Goal: Task Accomplishment & Management: Use online tool/utility

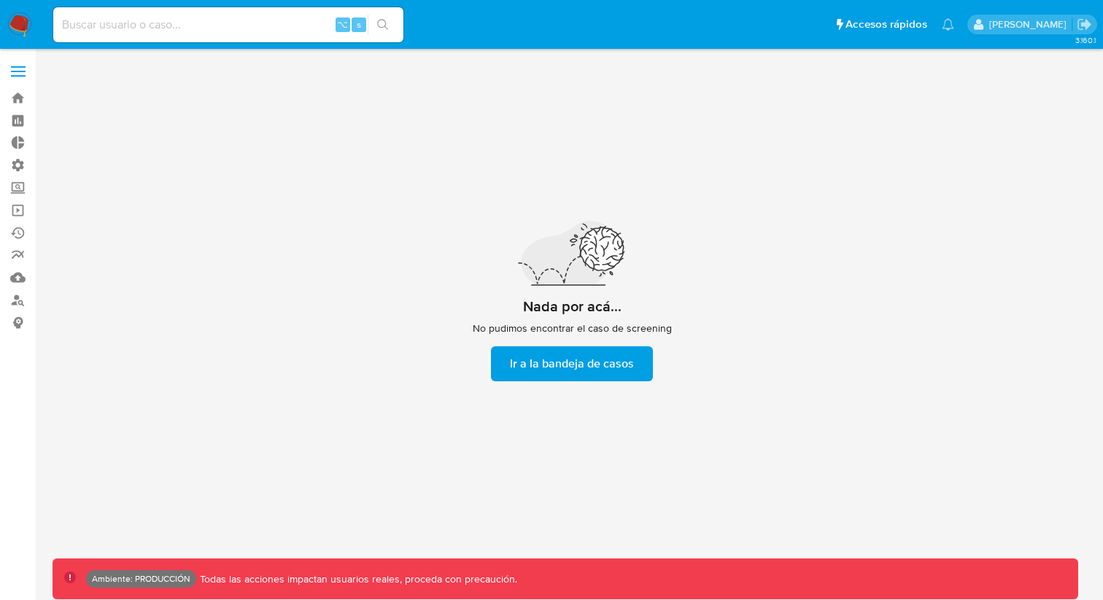
scroll to position [53, 0]
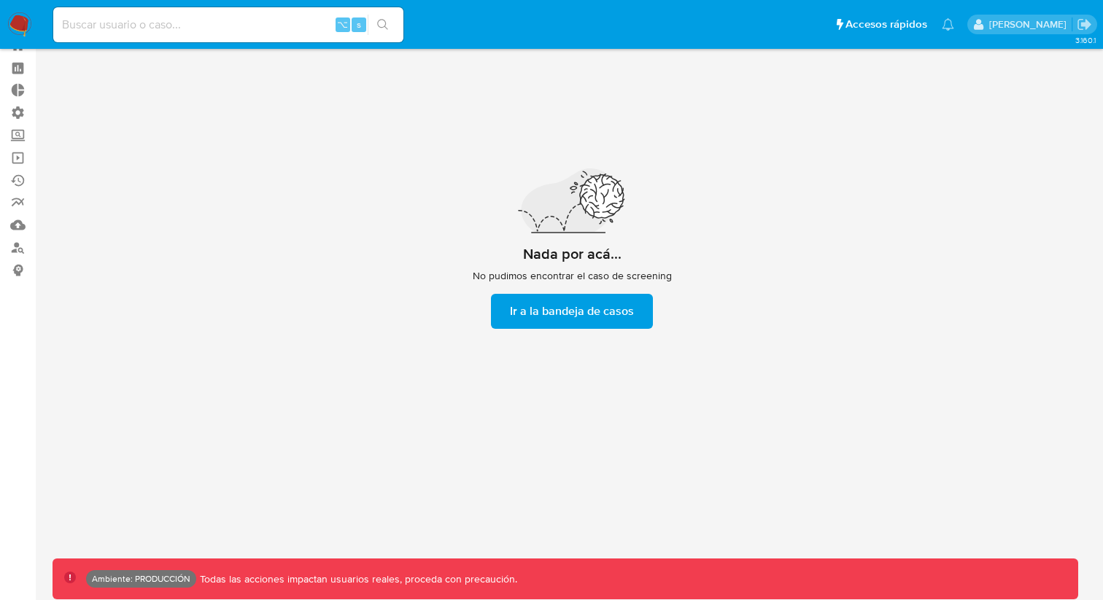
select select "10"
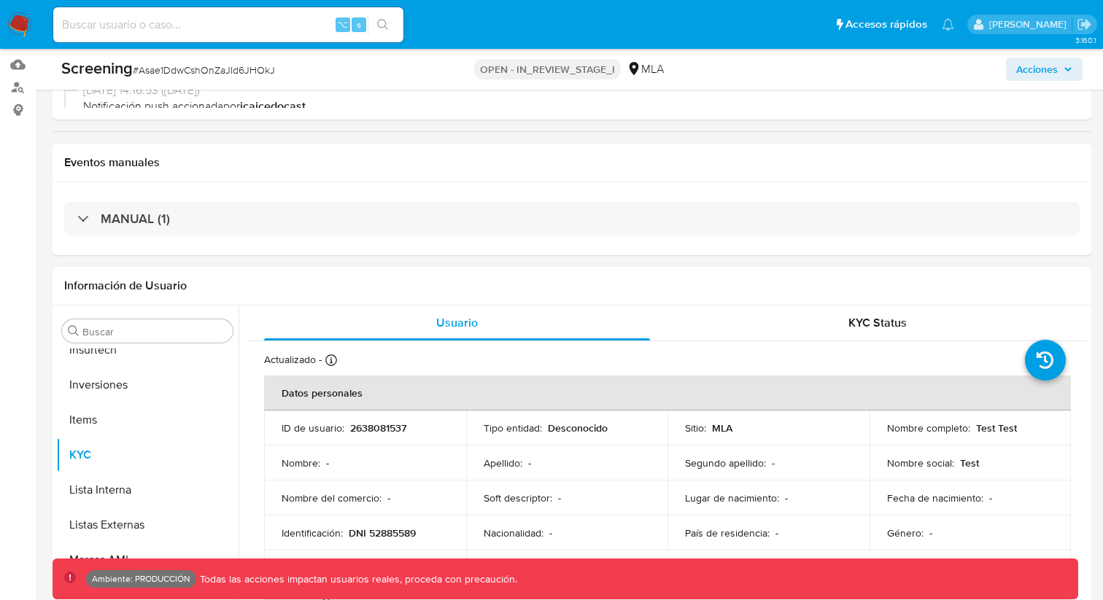
scroll to position [756, 0]
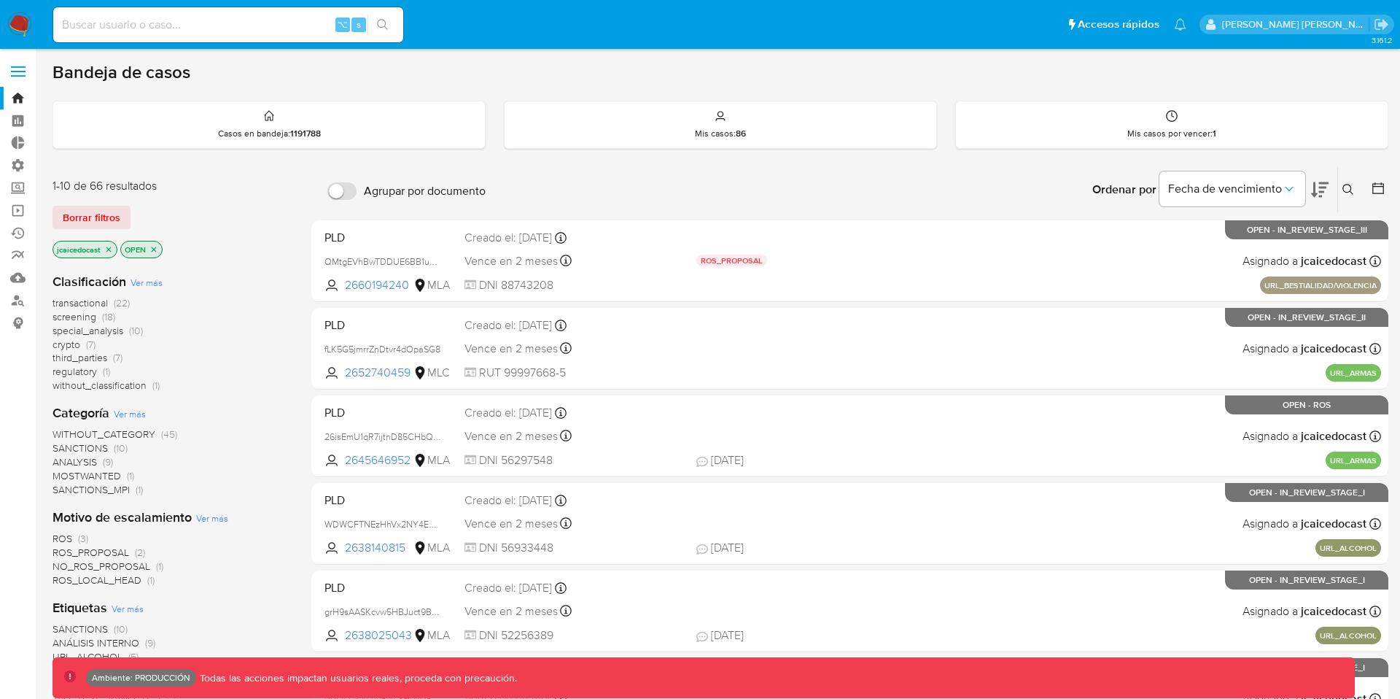
click at [13, 75] on span at bounding box center [18, 76] width 15 height 2
click at [0, 0] on input "checkbox" at bounding box center [0, 0] width 0 height 0
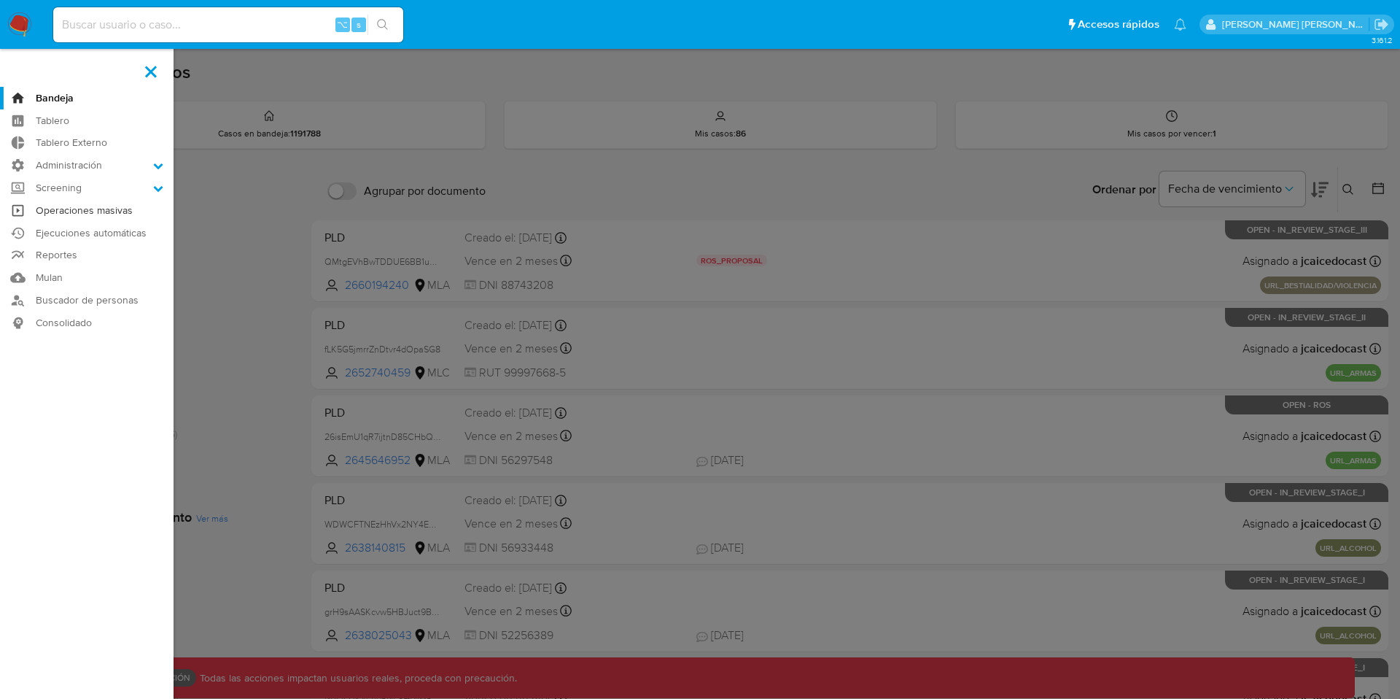
click at [80, 206] on link "Operaciones masivas" at bounding box center [87, 210] width 174 height 23
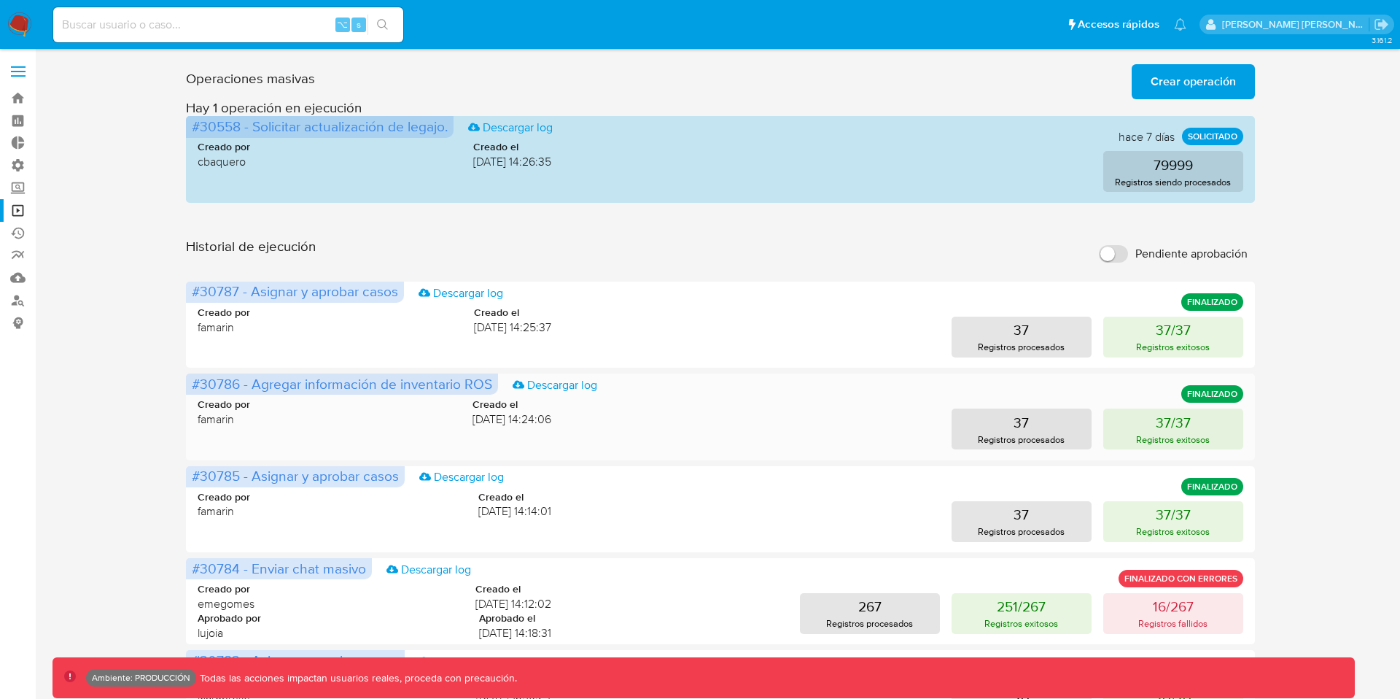
scroll to position [37, 0]
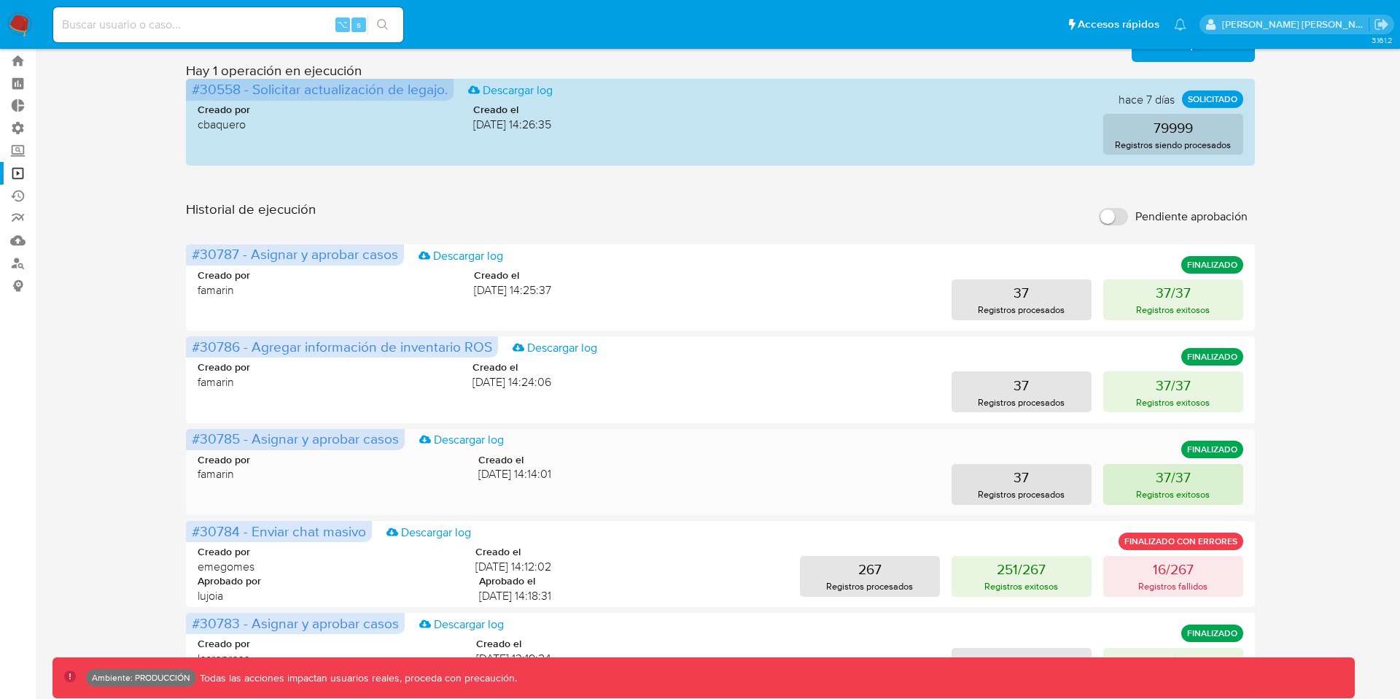
click at [1145, 485] on button "37/37 Registros exitosos" at bounding box center [1174, 484] width 140 height 41
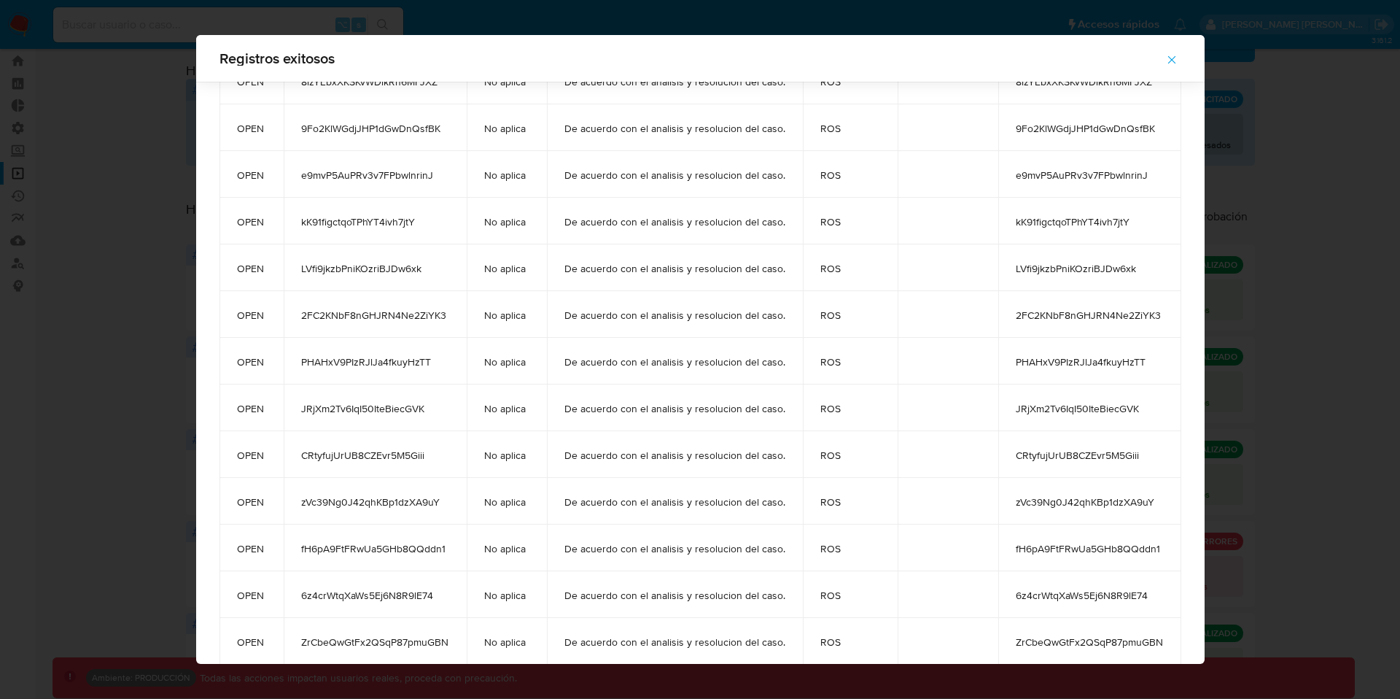
scroll to position [0, 0]
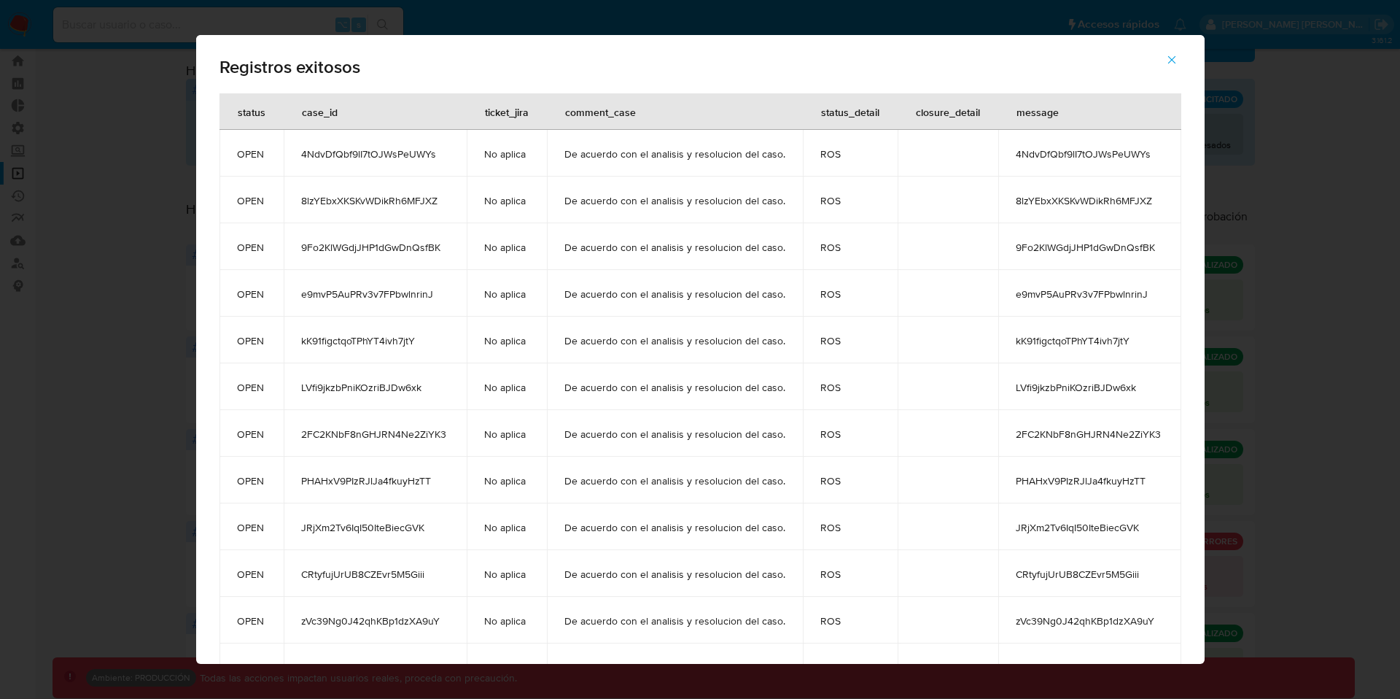
click at [1173, 63] on icon "button" at bounding box center [1172, 60] width 8 height 8
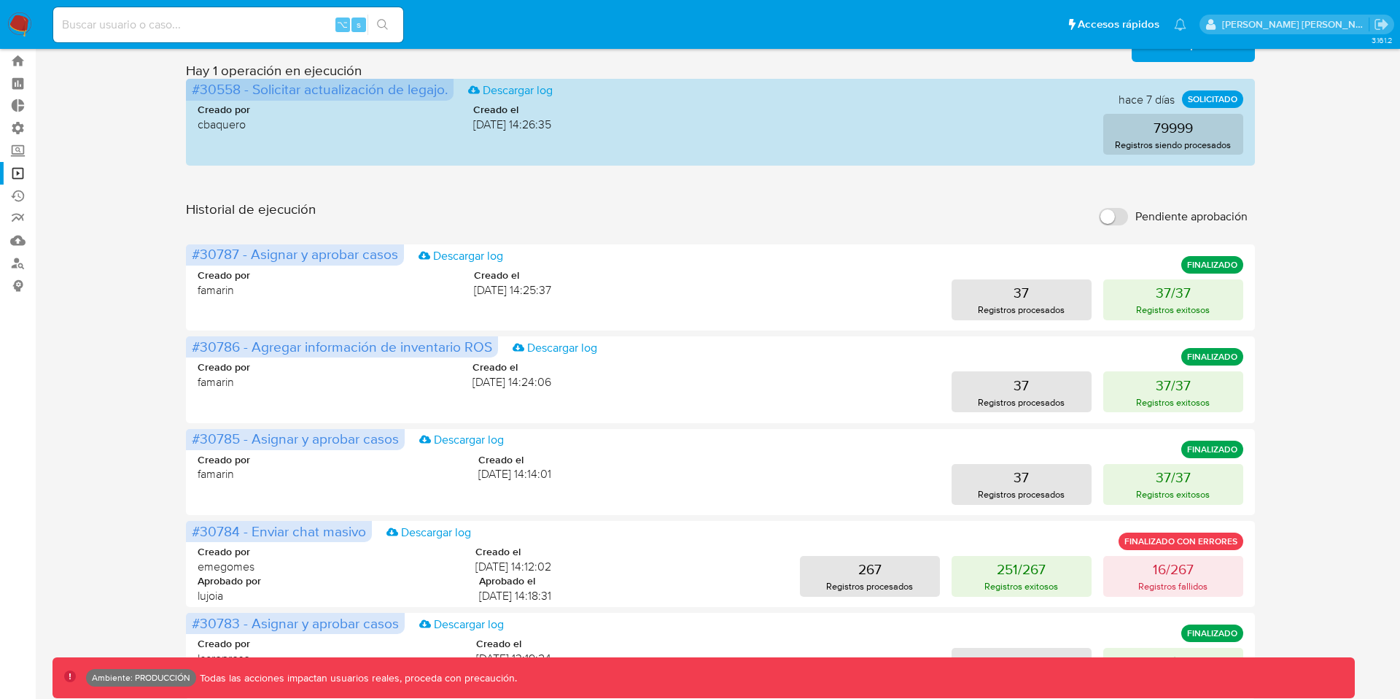
click at [619, 427] on div "#30787 - Asignar y aprobar casos Descargar log FINALIZADO Creado por famarin Cr…" at bounding box center [720, 702] width 1069 height 916
click at [607, 459] on div "Creado por famarin Creado el 24/09/2025 14:14:01 37 Registros procesados 37/37 …" at bounding box center [721, 470] width 1046 height 70
click at [1158, 487] on p "Registros exitosos" at bounding box center [1173, 494] width 74 height 14
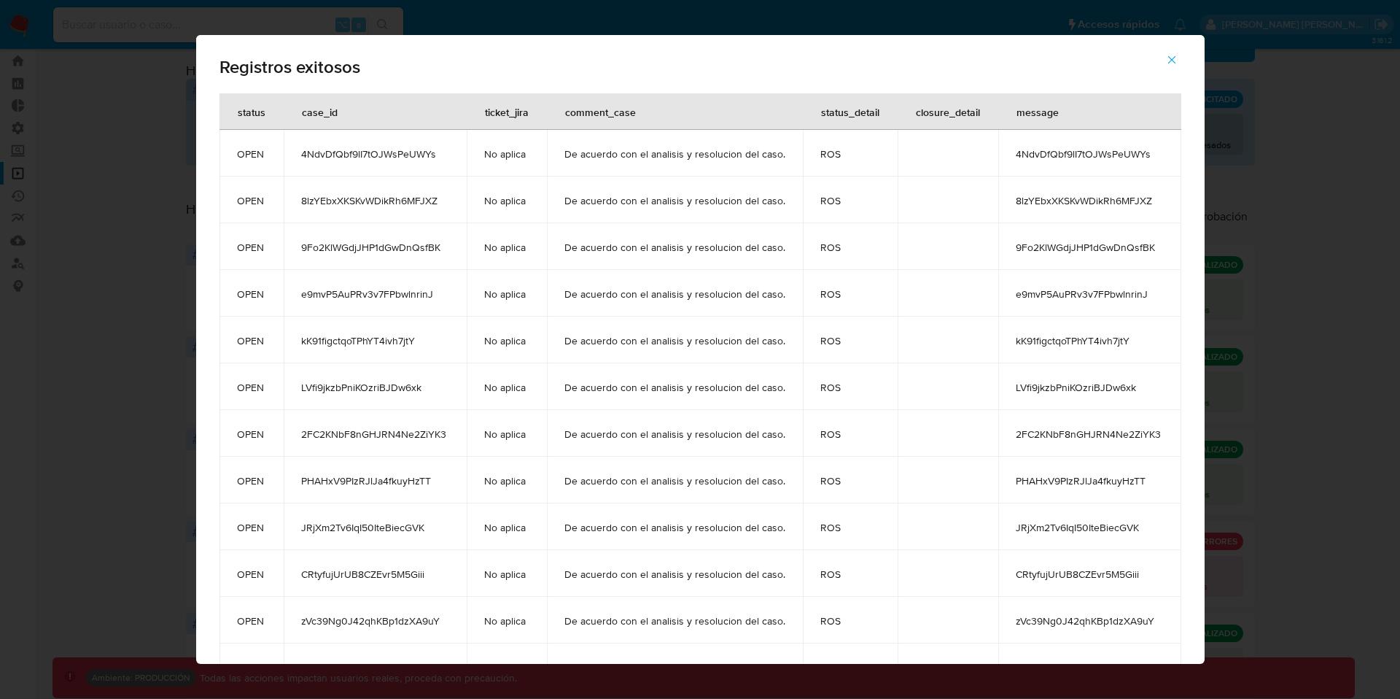
click at [1170, 60] on icon "button" at bounding box center [1172, 60] width 8 height 8
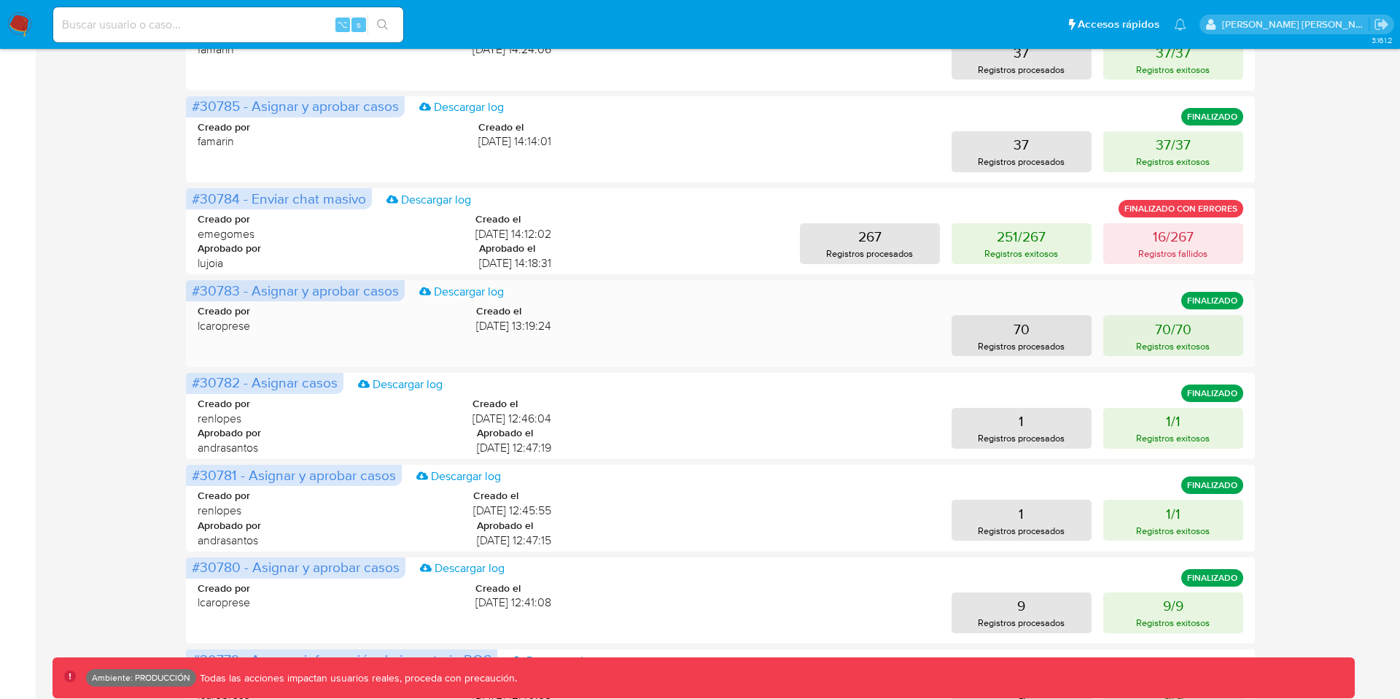
scroll to position [607, 0]
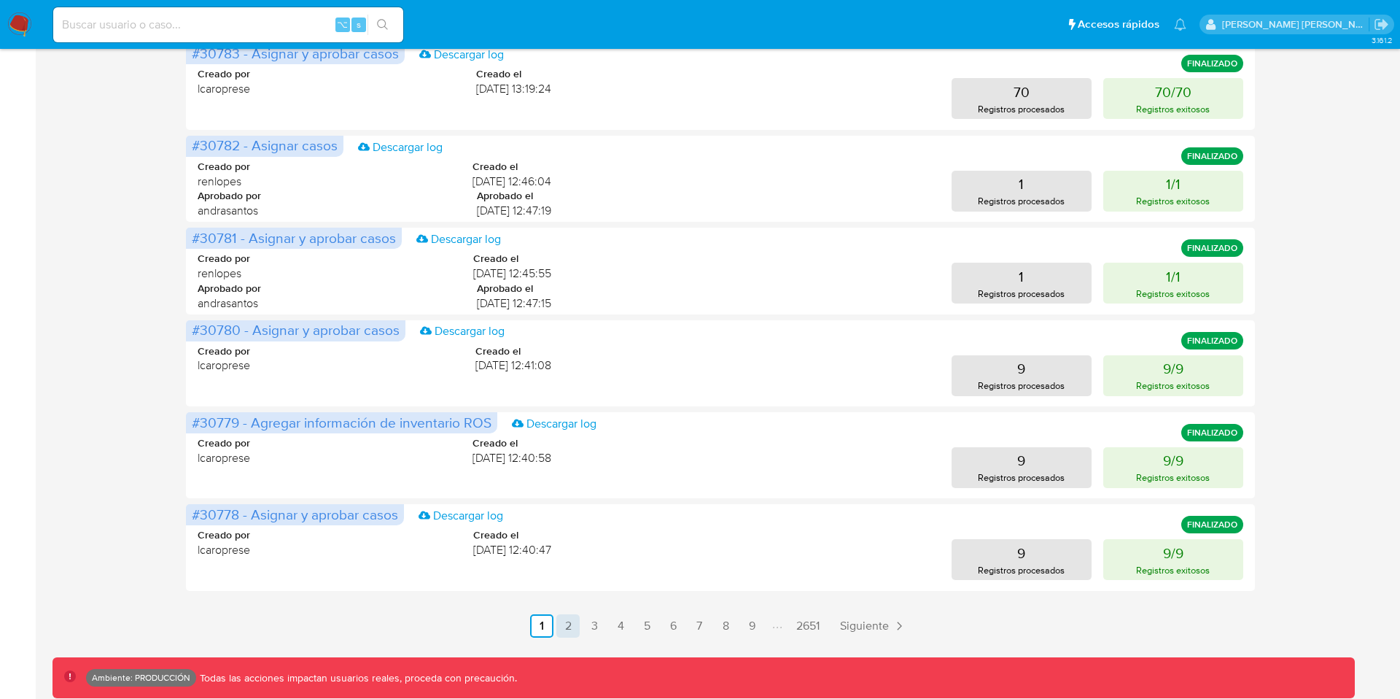
click at [566, 619] on link "2" at bounding box center [568, 625] width 23 height 23
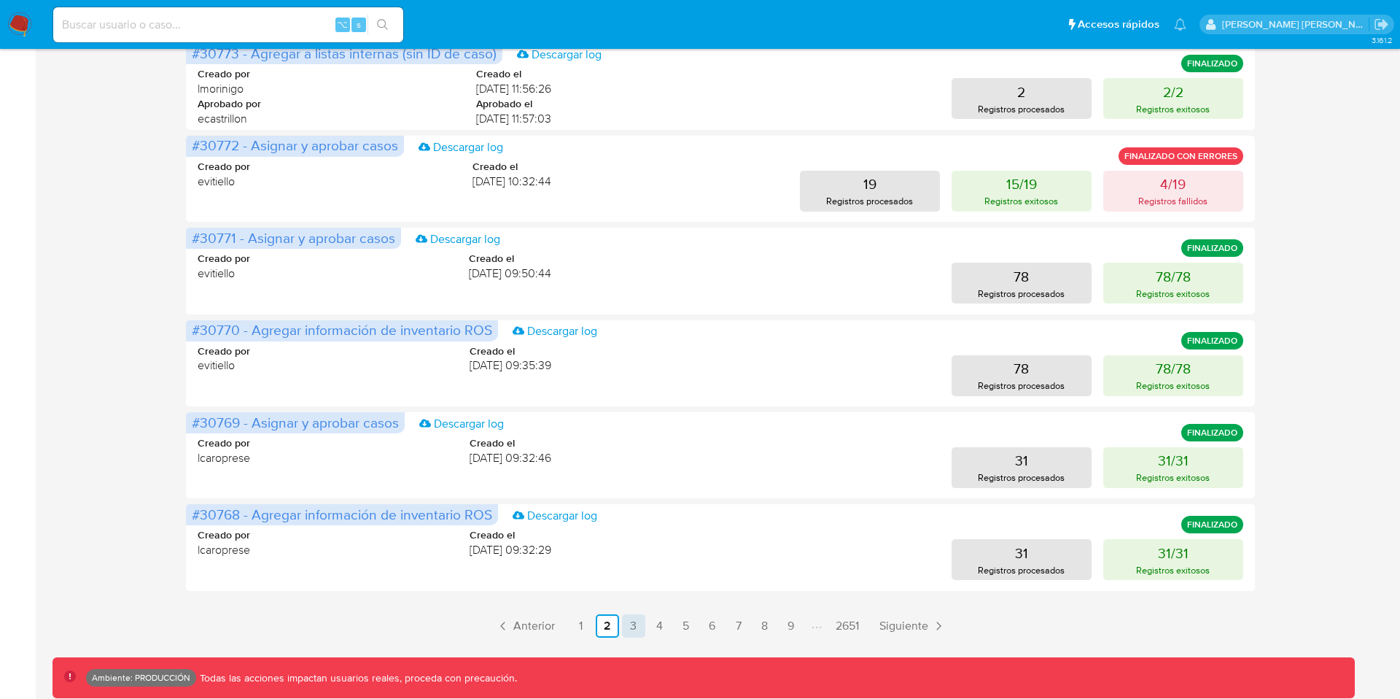
click at [635, 628] on link "3" at bounding box center [633, 625] width 23 height 23
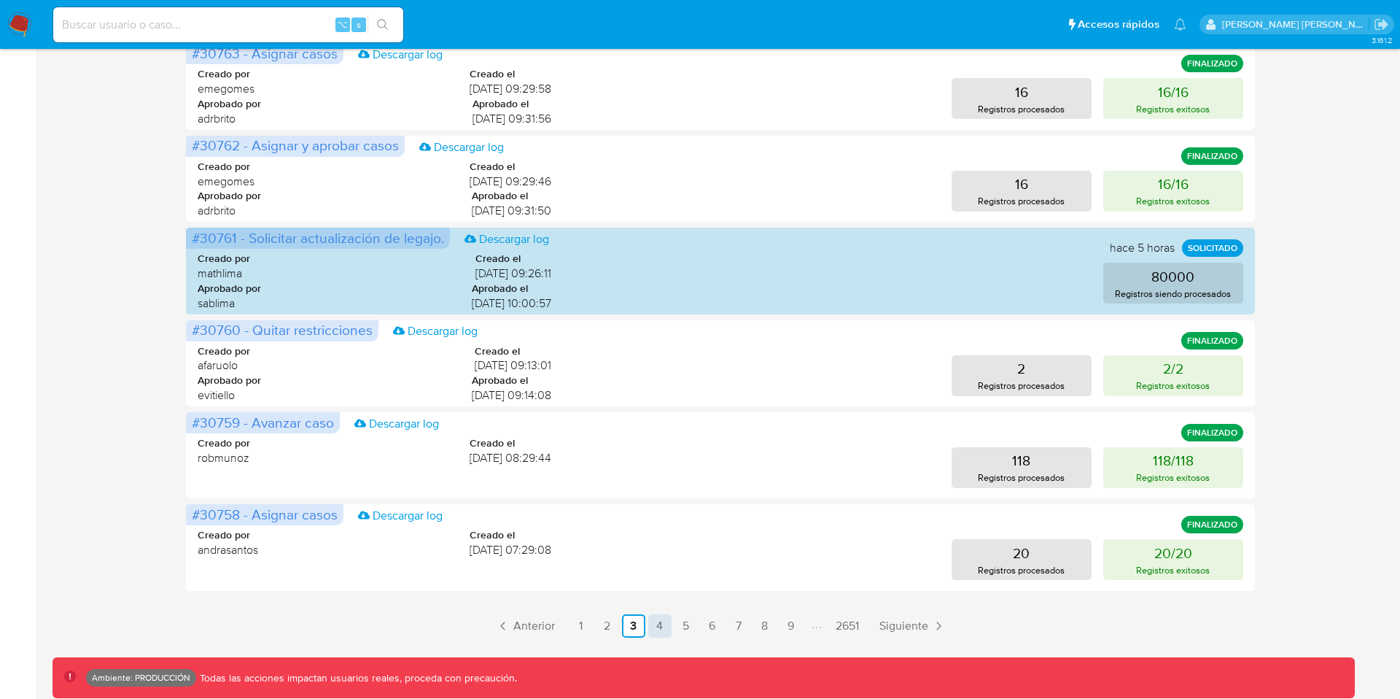
click at [659, 625] on link "4" at bounding box center [659, 625] width 23 height 23
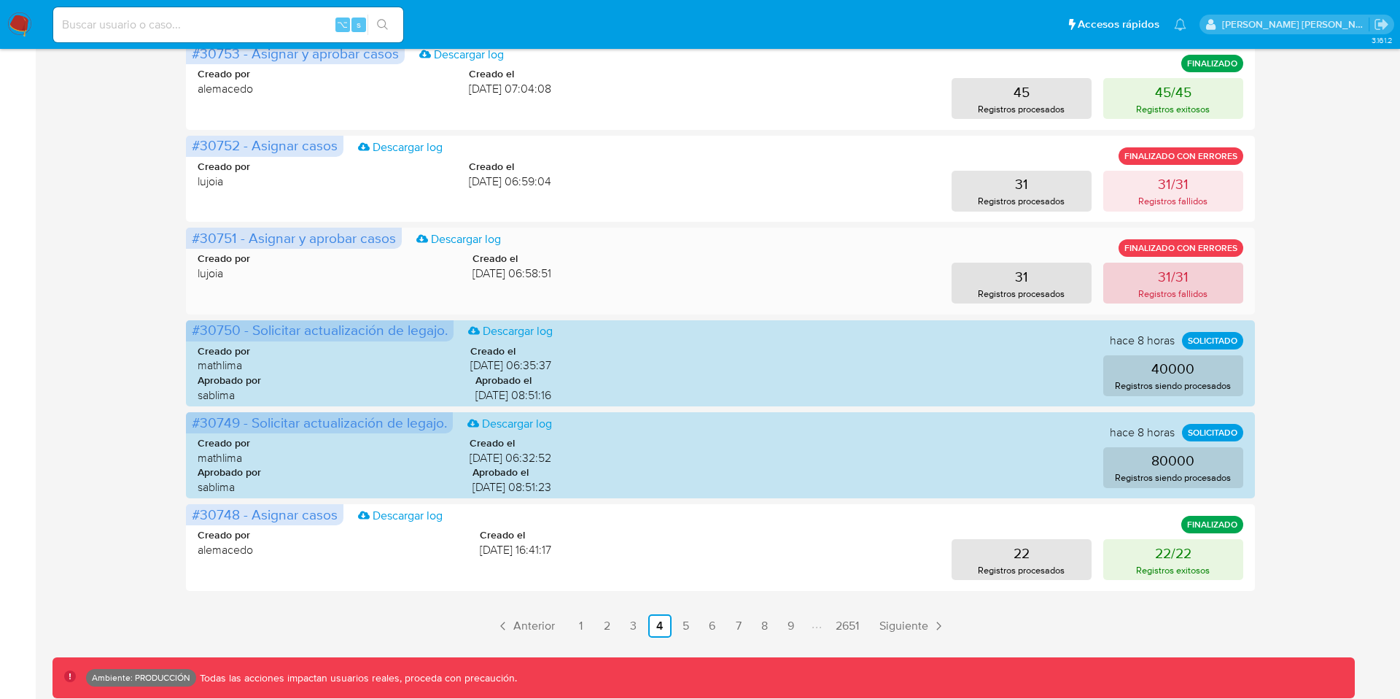
click at [1179, 273] on p "31/31" at bounding box center [1173, 276] width 31 height 20
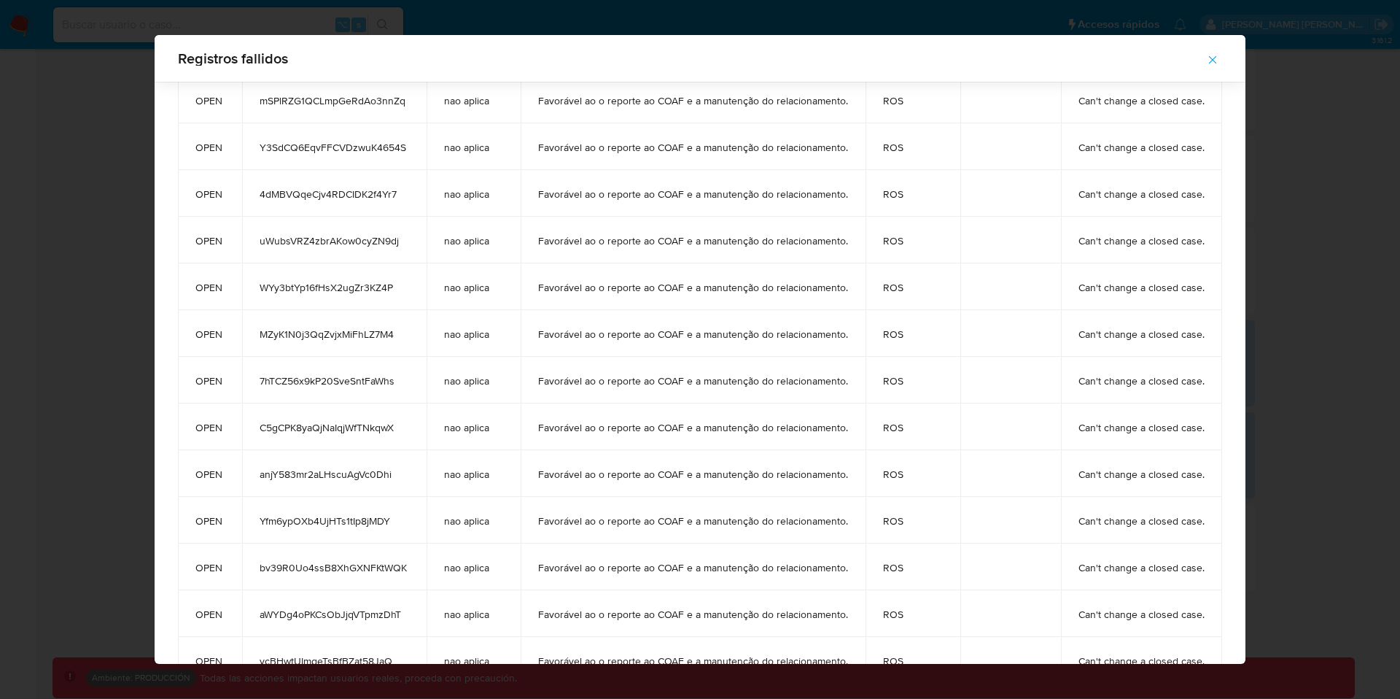
scroll to position [0, 0]
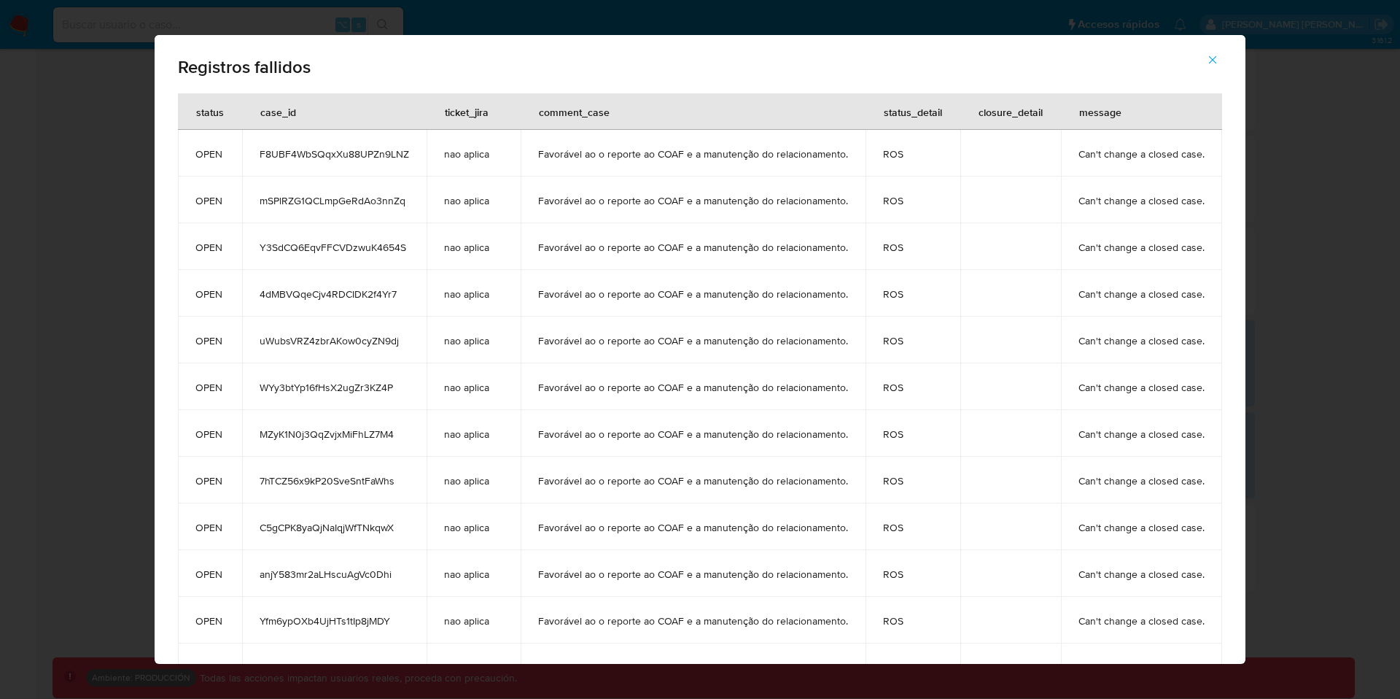
click at [1208, 54] on icon "button" at bounding box center [1212, 59] width 13 height 13
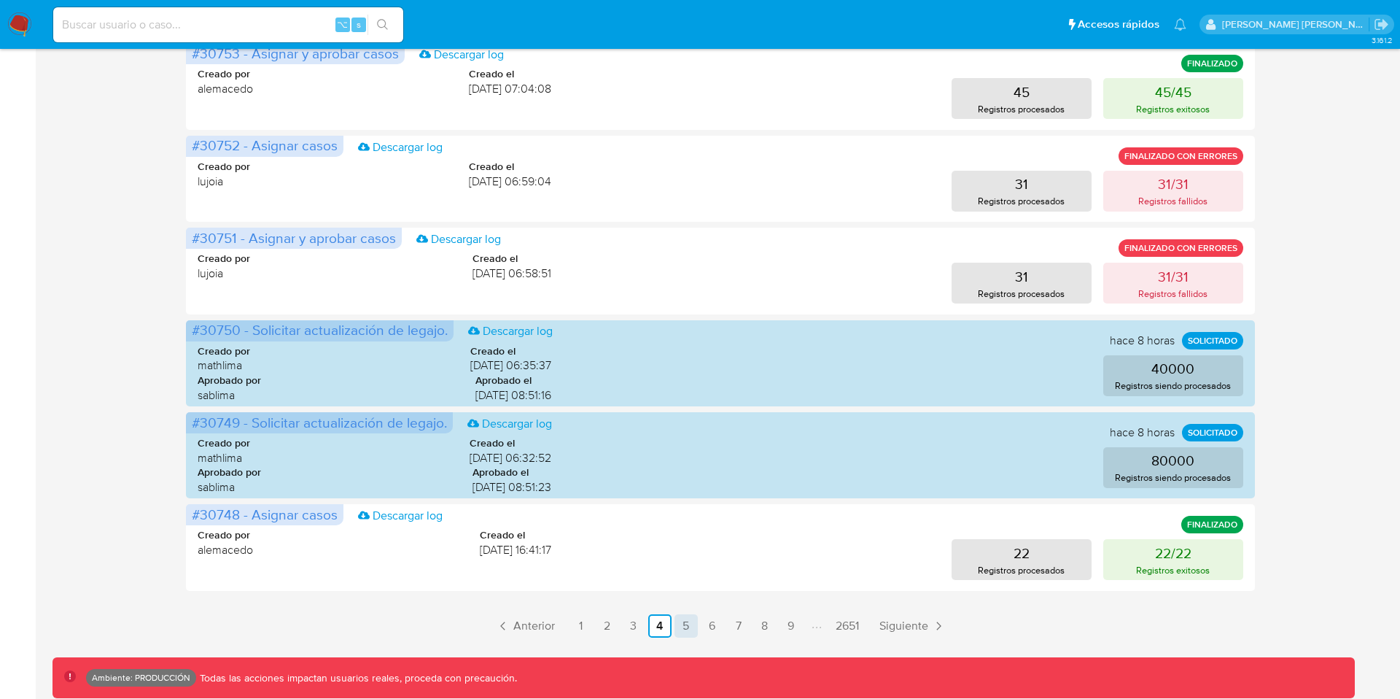
click at [681, 625] on link "5" at bounding box center [686, 625] width 23 height 23
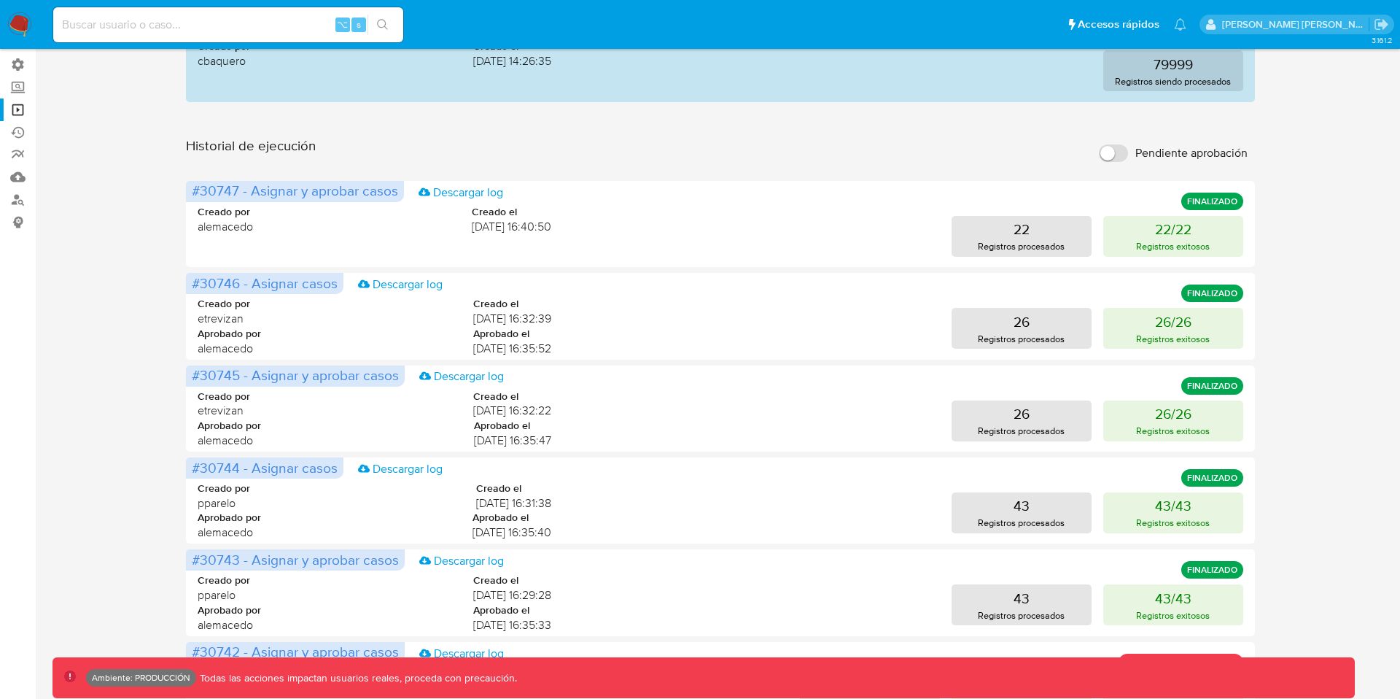
scroll to position [607, 0]
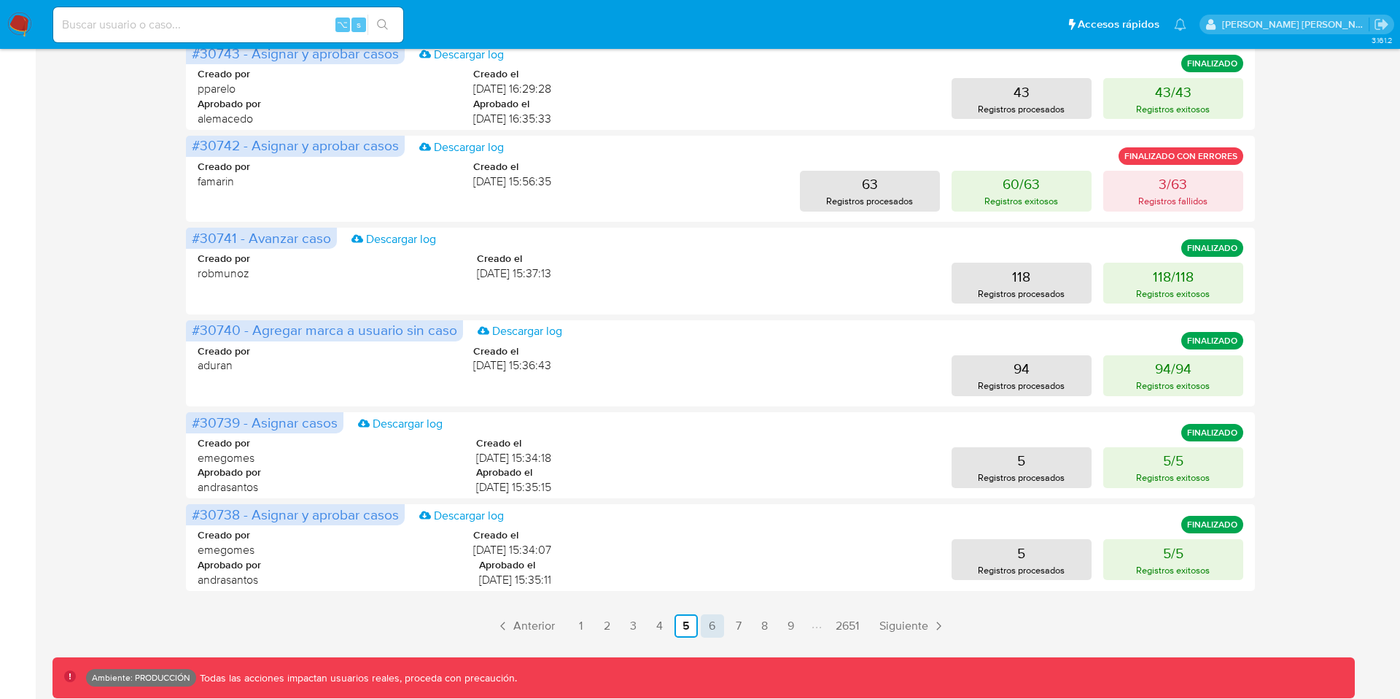
click at [712, 623] on link "6" at bounding box center [712, 625] width 23 height 23
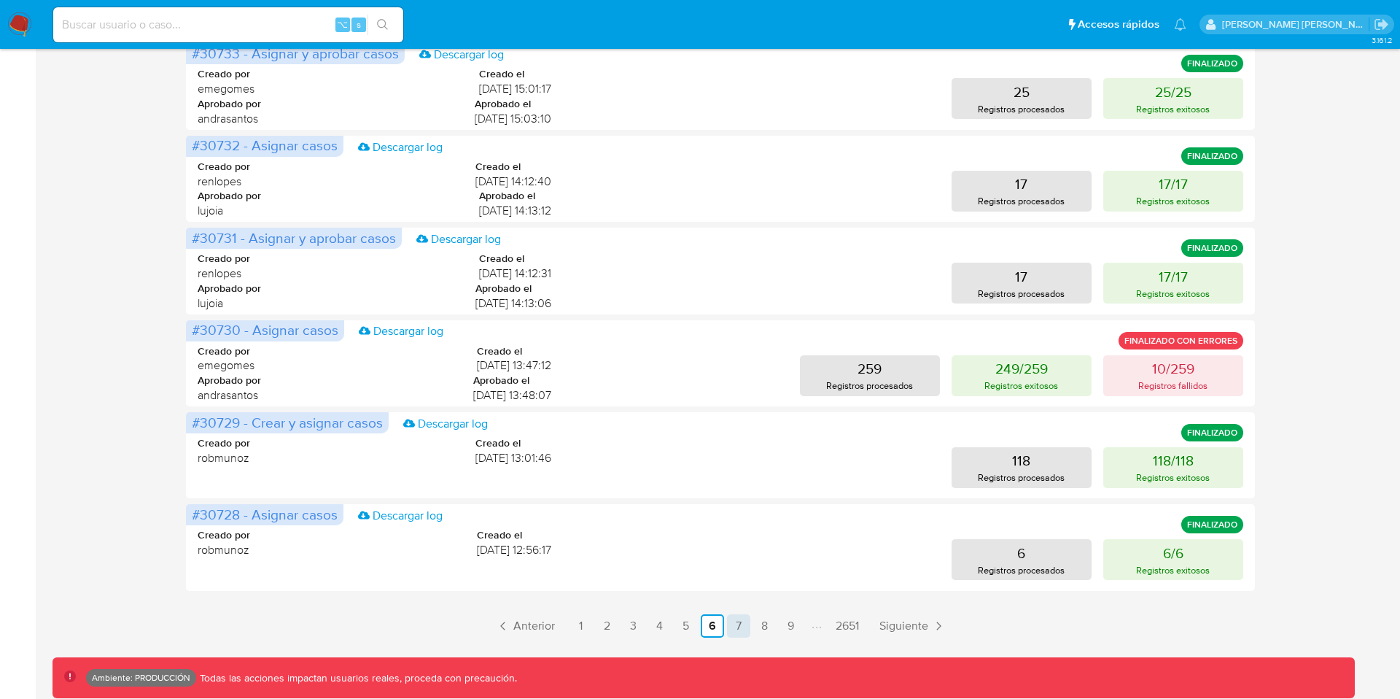
click at [738, 624] on link "7" at bounding box center [738, 625] width 23 height 23
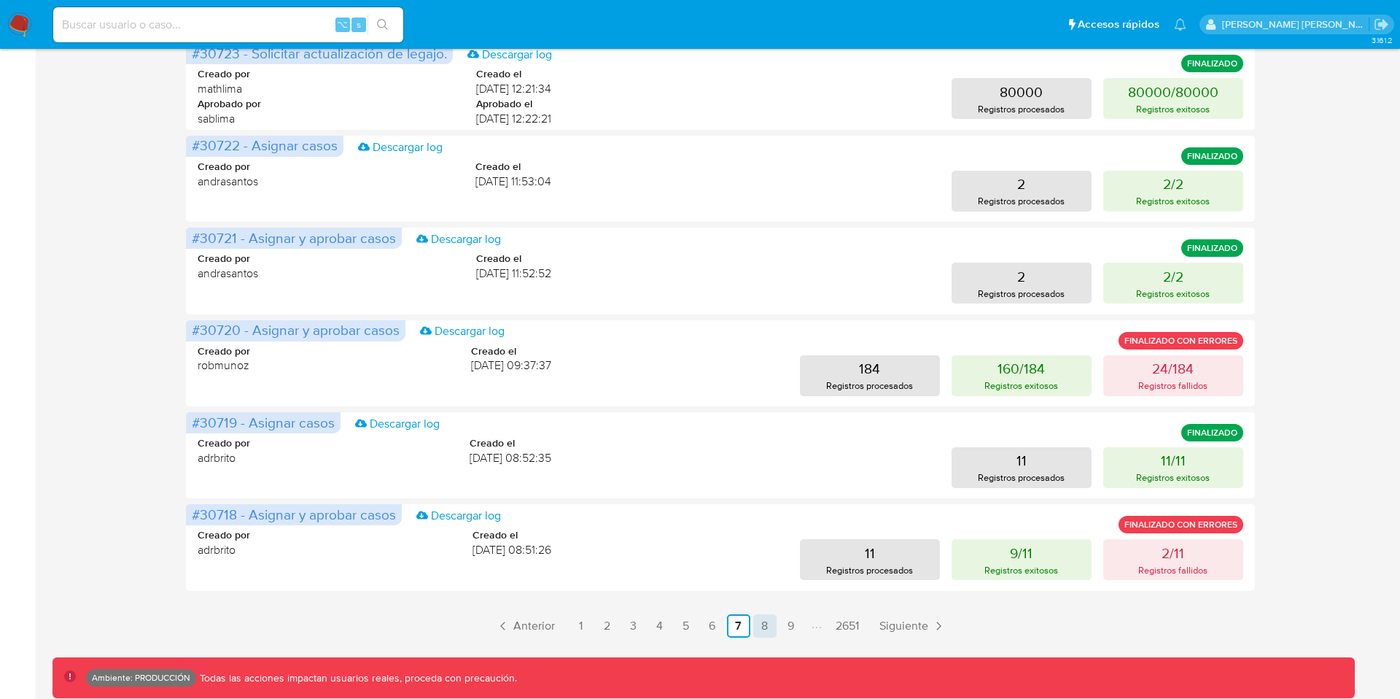
click at [759, 629] on link "8" at bounding box center [764, 625] width 23 height 23
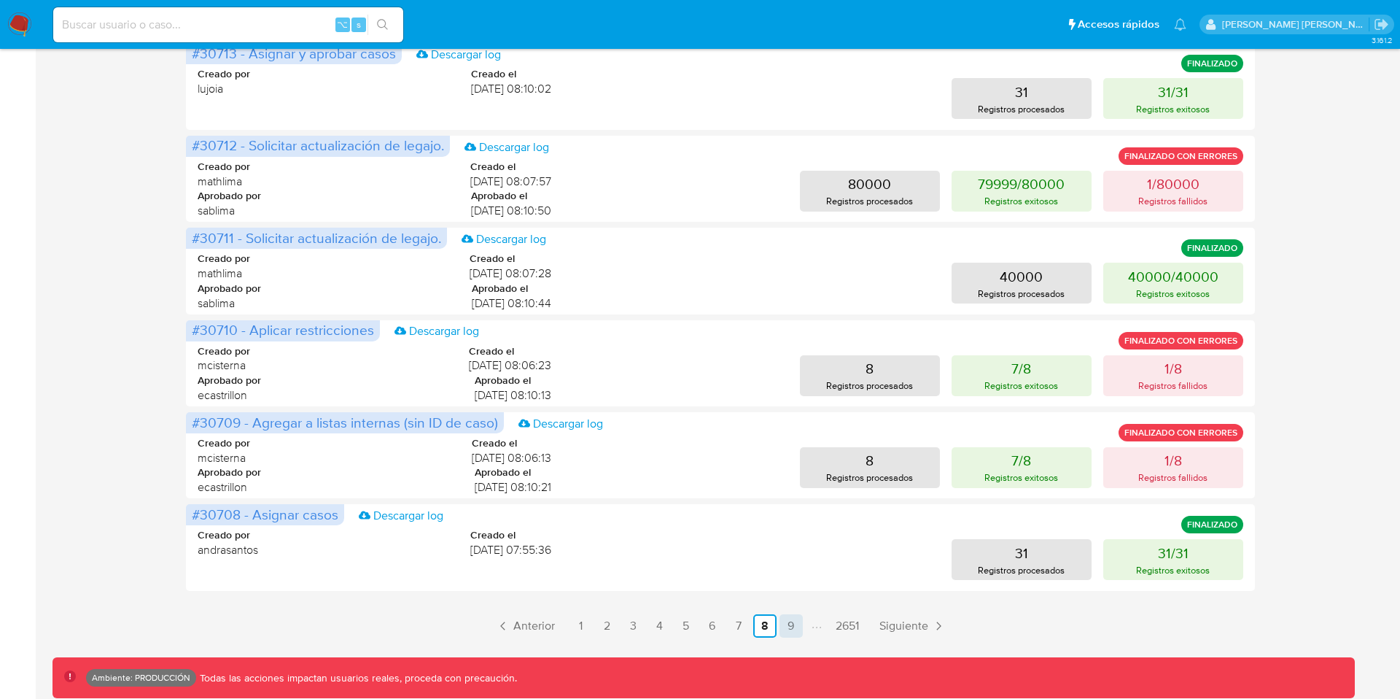
click at [788, 621] on link "9" at bounding box center [791, 625] width 23 height 23
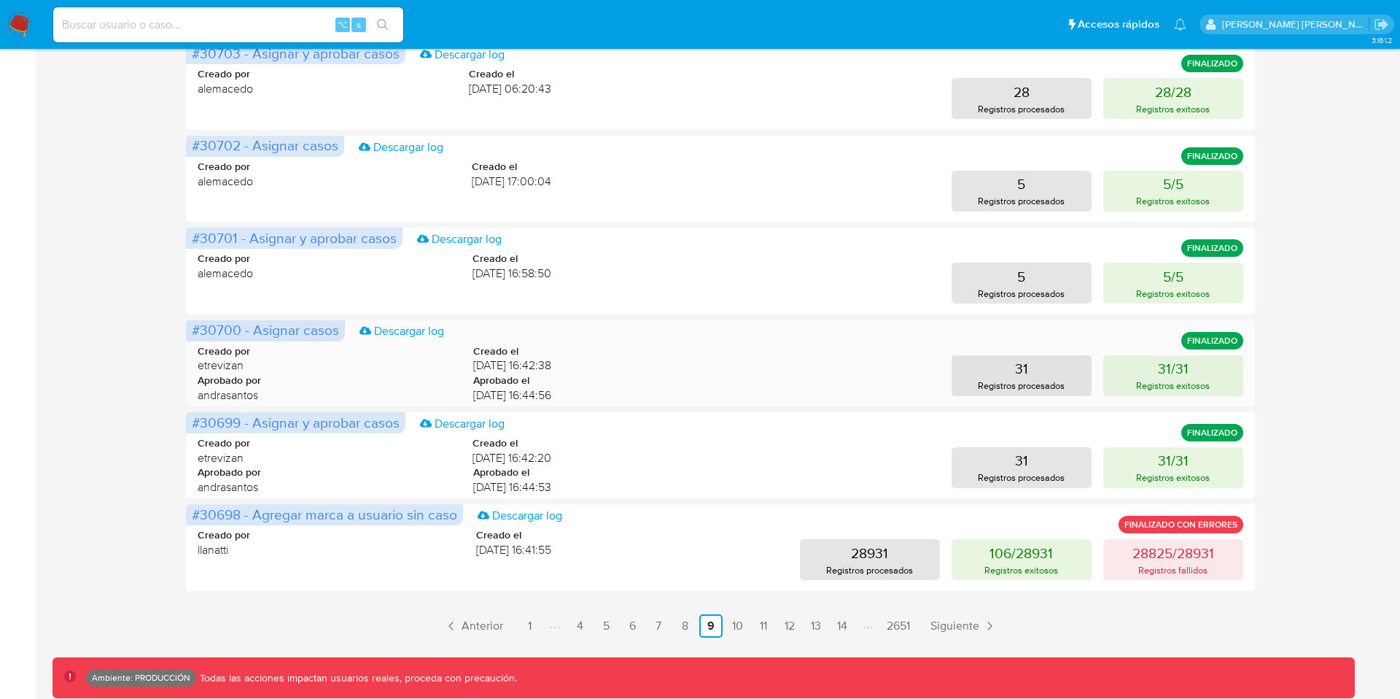
scroll to position [0, 0]
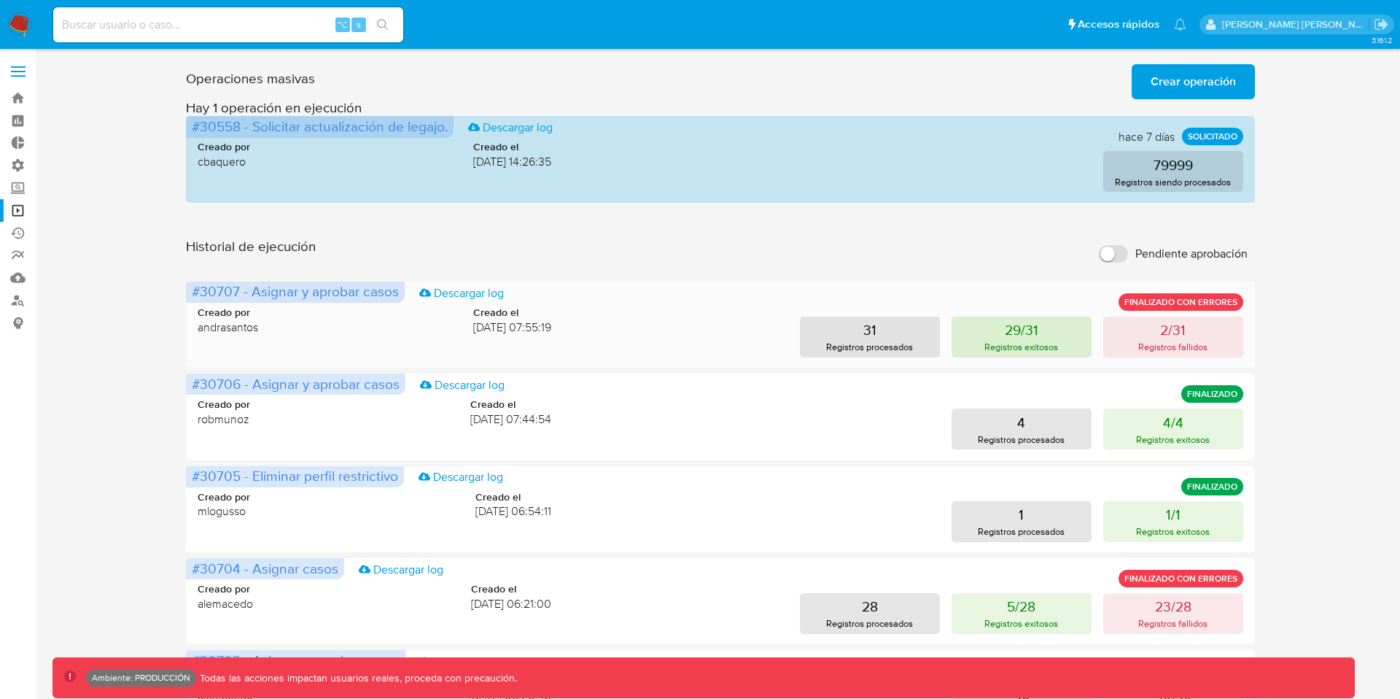
click at [1053, 336] on button "29/31 Registros exitosos" at bounding box center [1022, 337] width 140 height 41
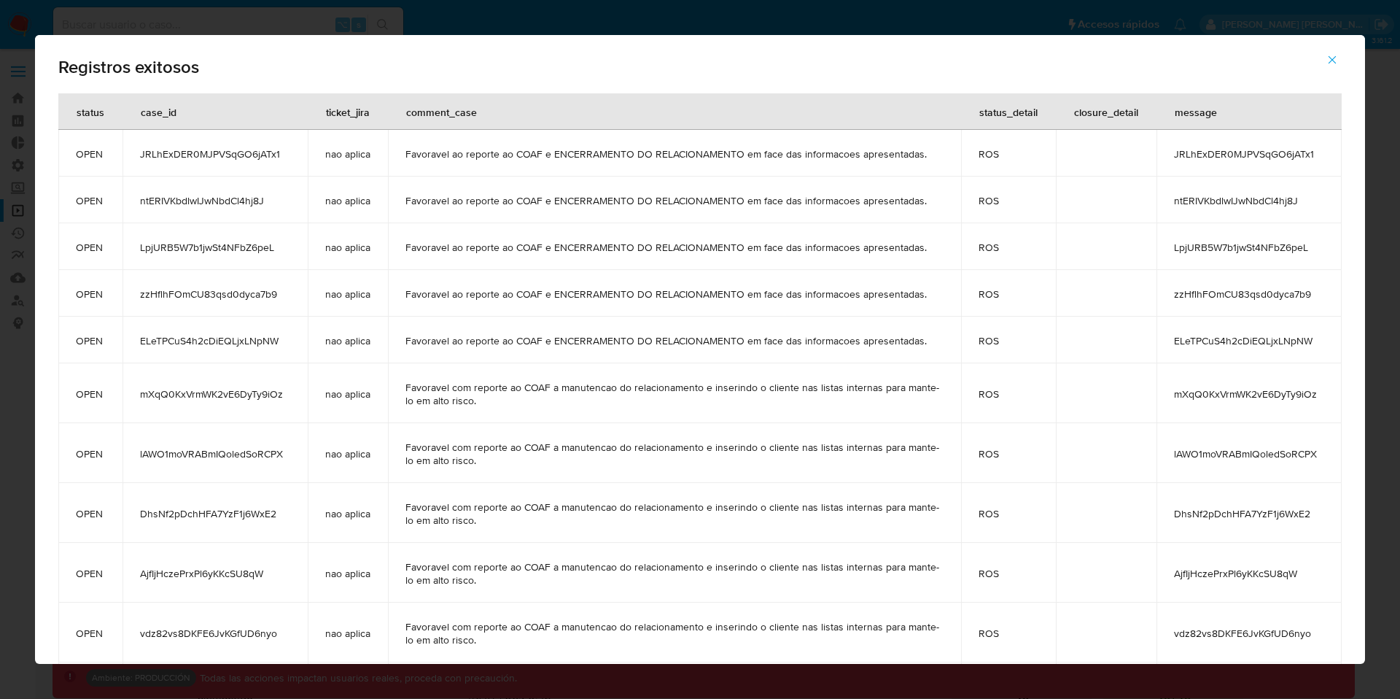
click at [1332, 61] on icon "button" at bounding box center [1332, 59] width 13 height 13
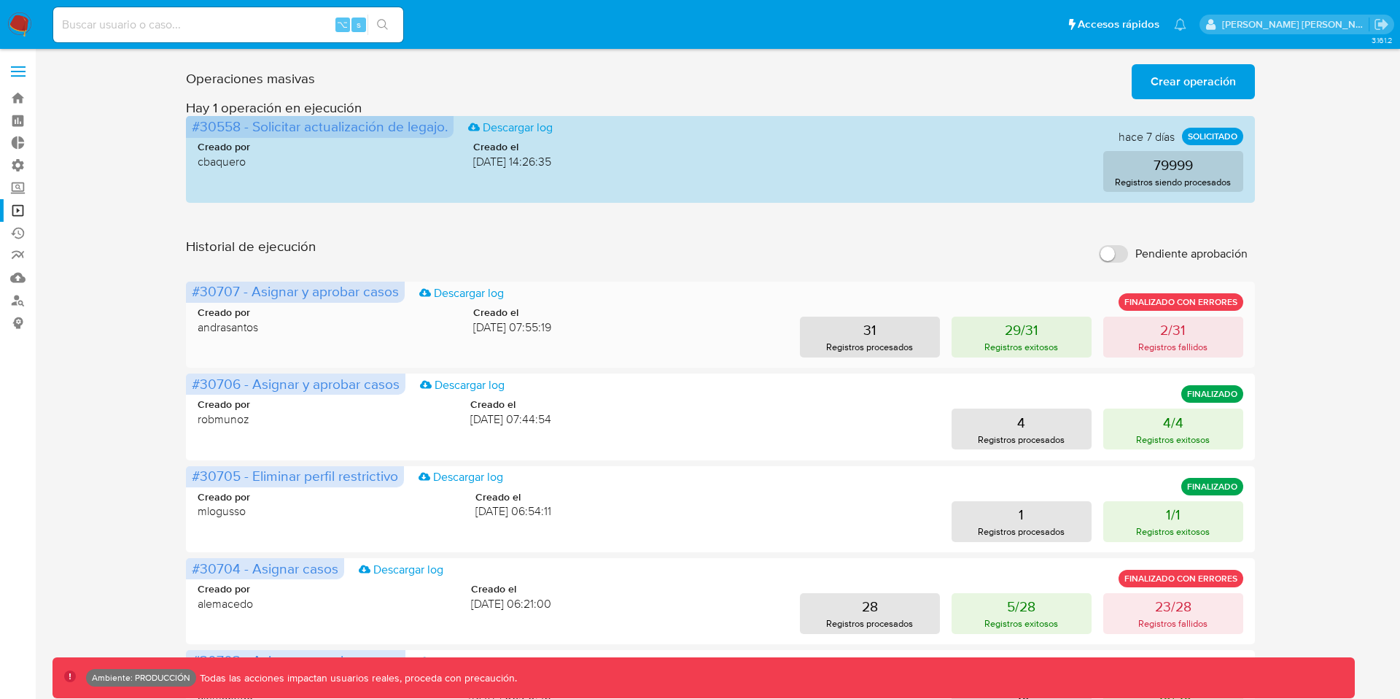
scroll to position [607, 0]
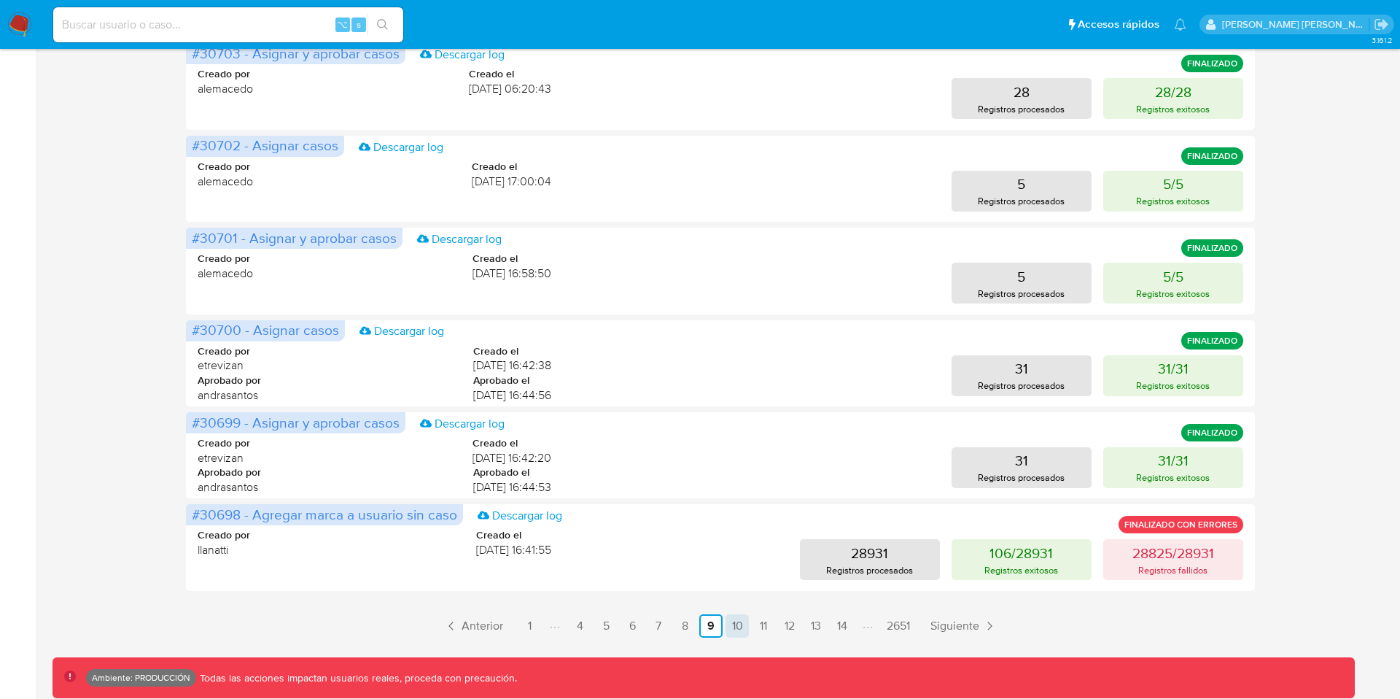
click at [740, 627] on link "10" at bounding box center [737, 625] width 23 height 23
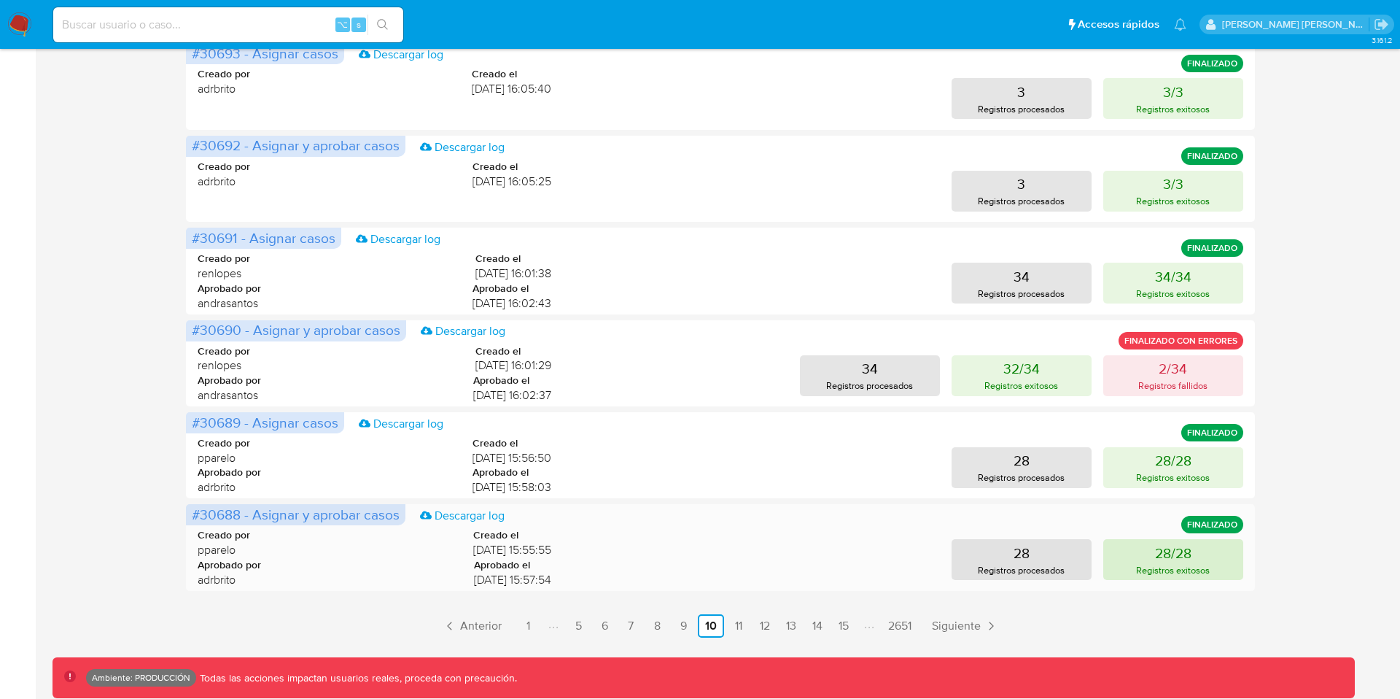
click at [1170, 559] on p "28/28" at bounding box center [1173, 553] width 36 height 20
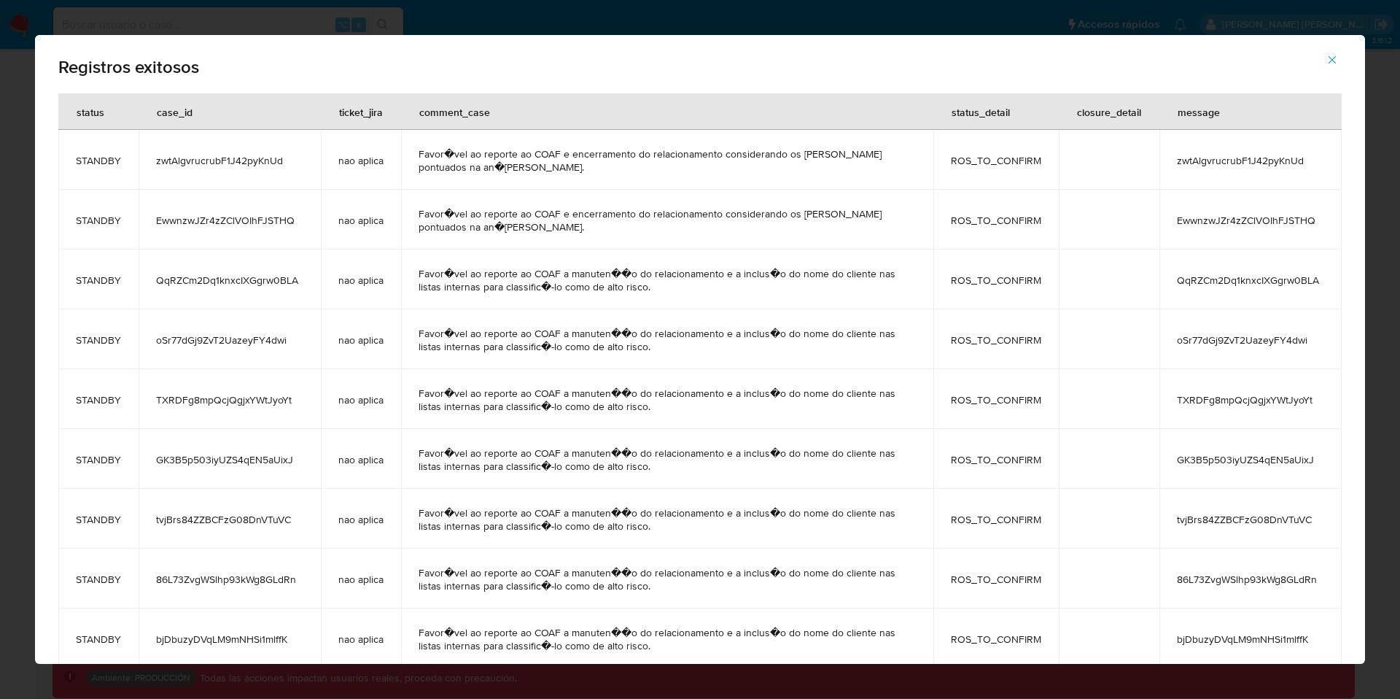
click at [1332, 66] on span "button" at bounding box center [1332, 60] width 13 height 32
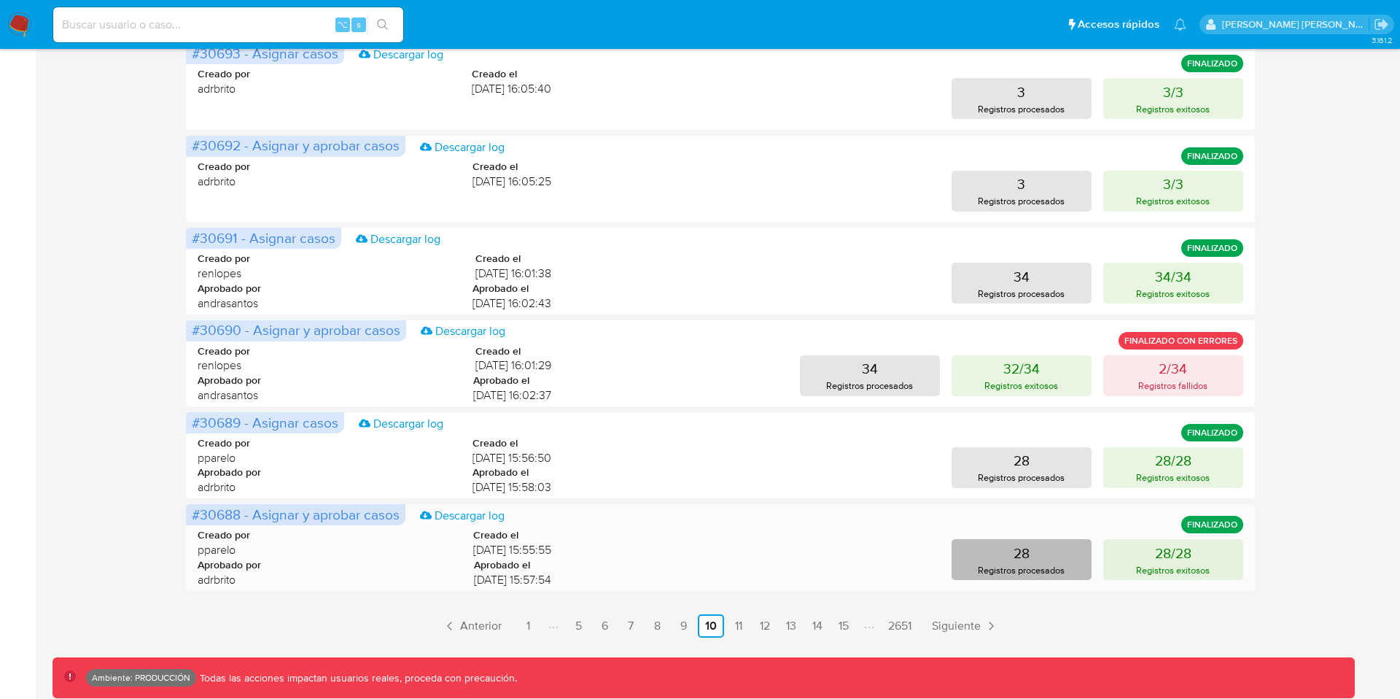
click at [991, 563] on p "Registros procesados" at bounding box center [1021, 570] width 87 height 14
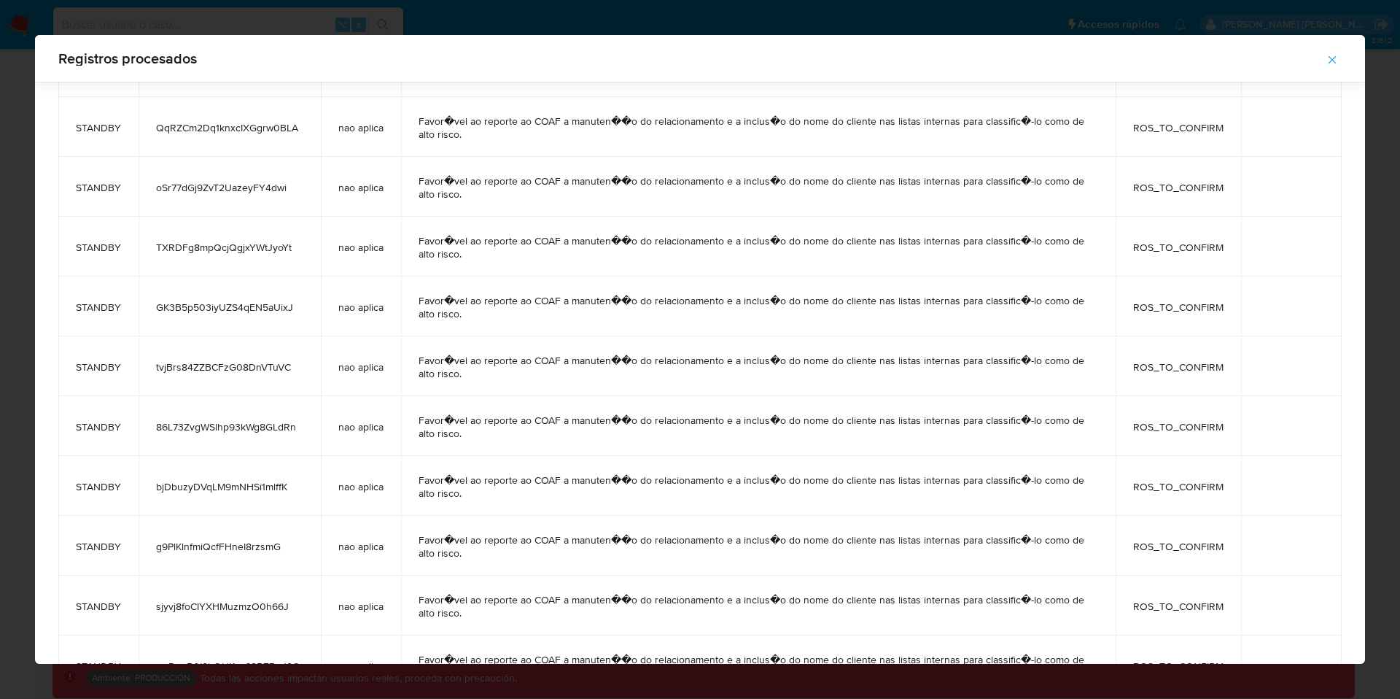
scroll to position [0, 0]
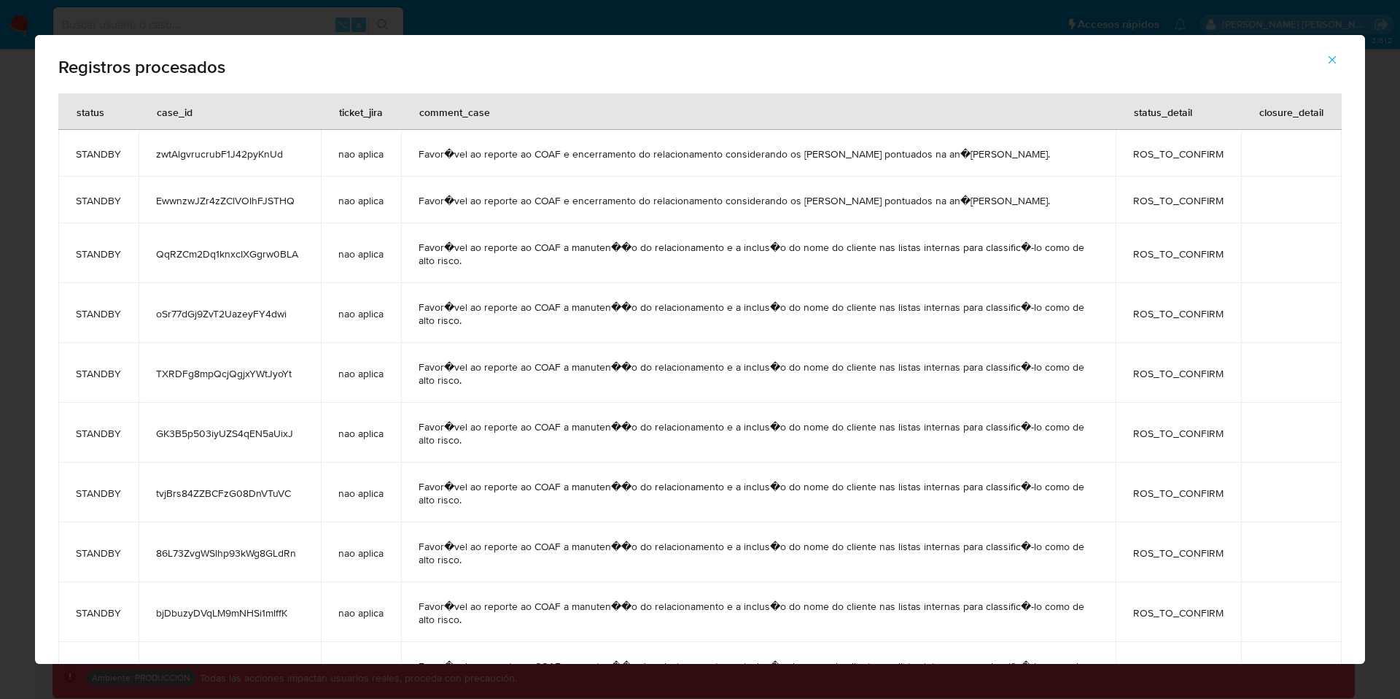
click at [1329, 59] on icon "button" at bounding box center [1332, 59] width 13 height 13
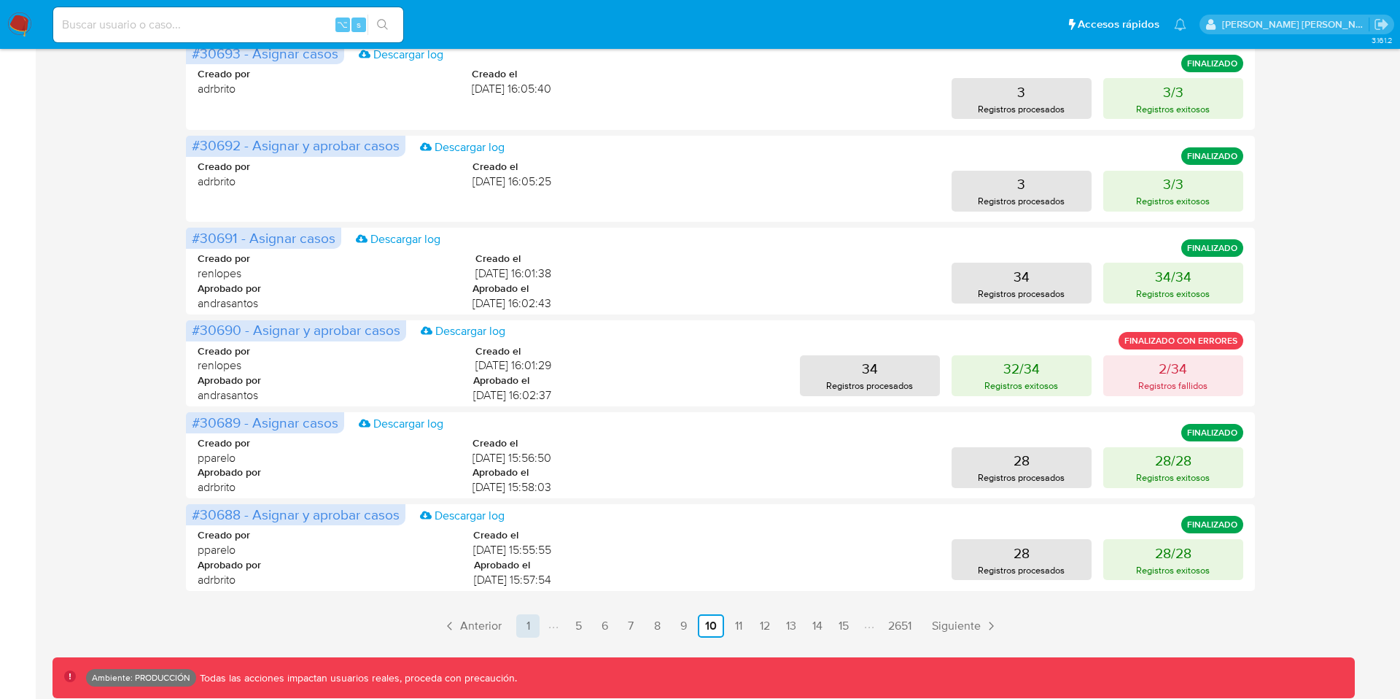
click at [527, 627] on link "1" at bounding box center [527, 625] width 23 height 23
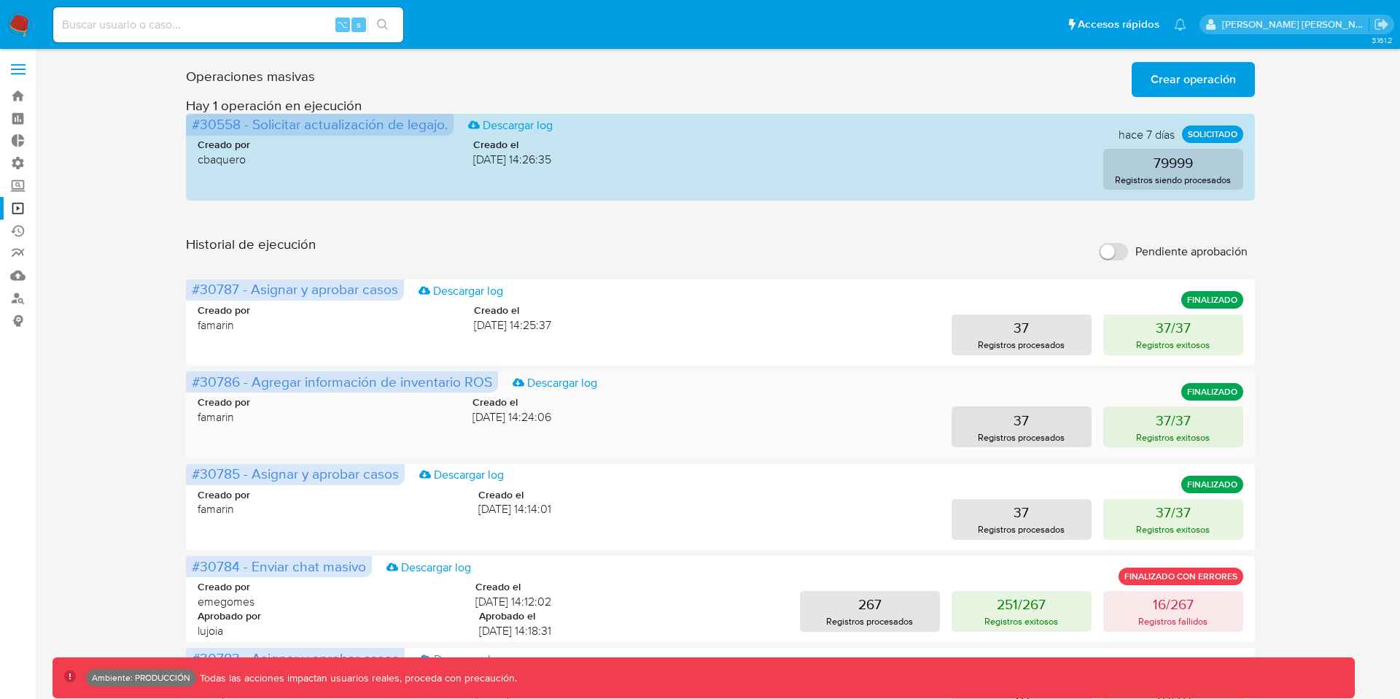
scroll to position [607, 0]
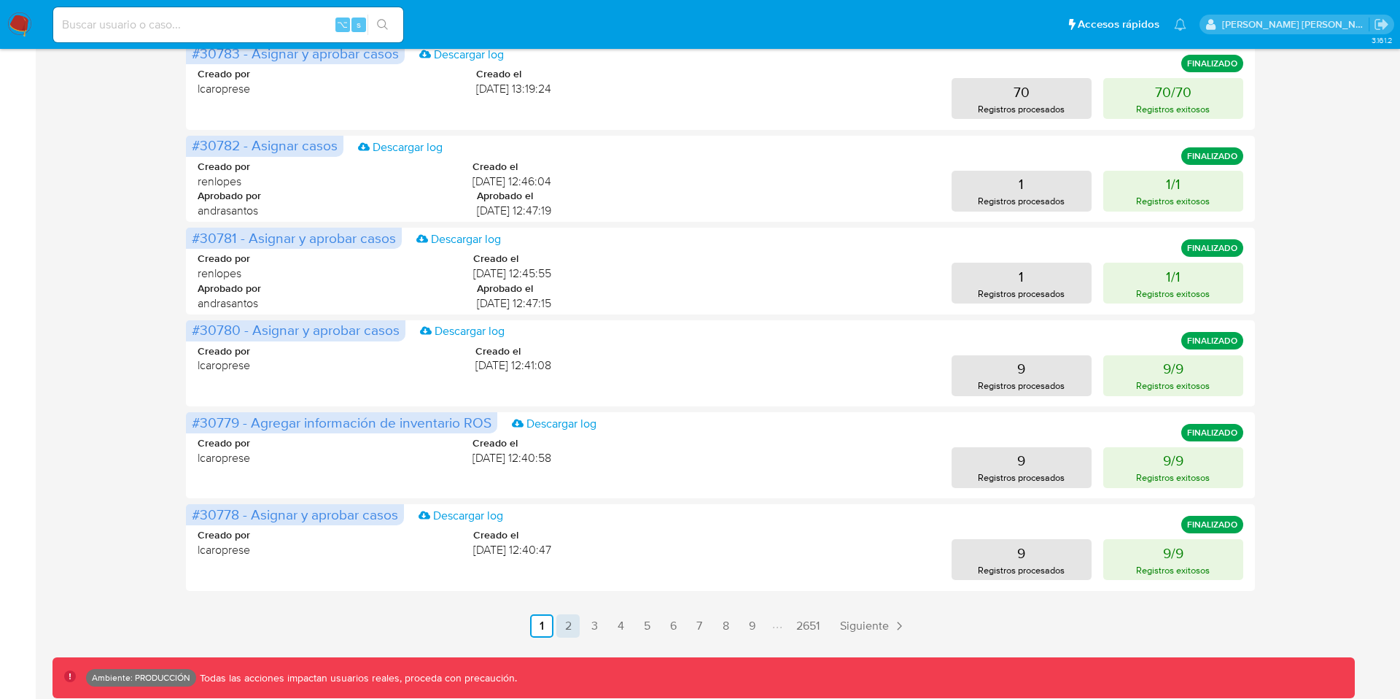
click at [568, 627] on link "2" at bounding box center [568, 625] width 23 height 23
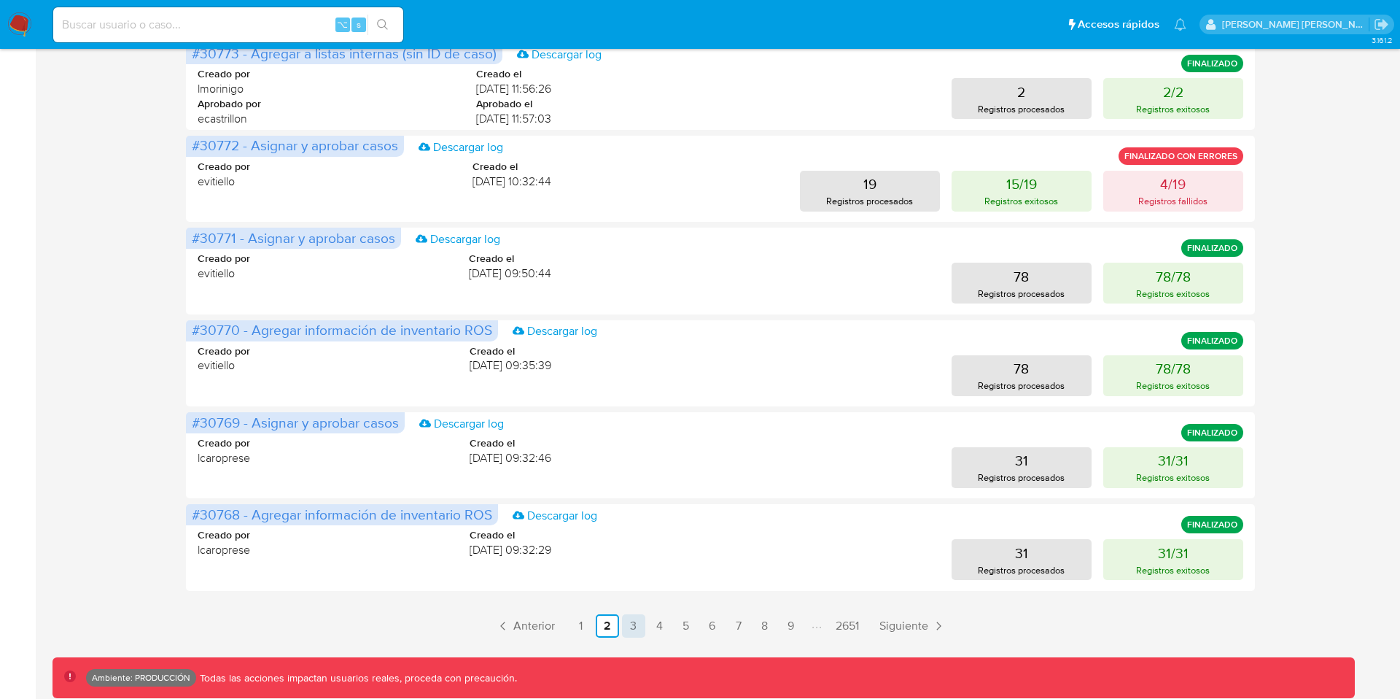
click at [634, 623] on link "3" at bounding box center [633, 625] width 23 height 23
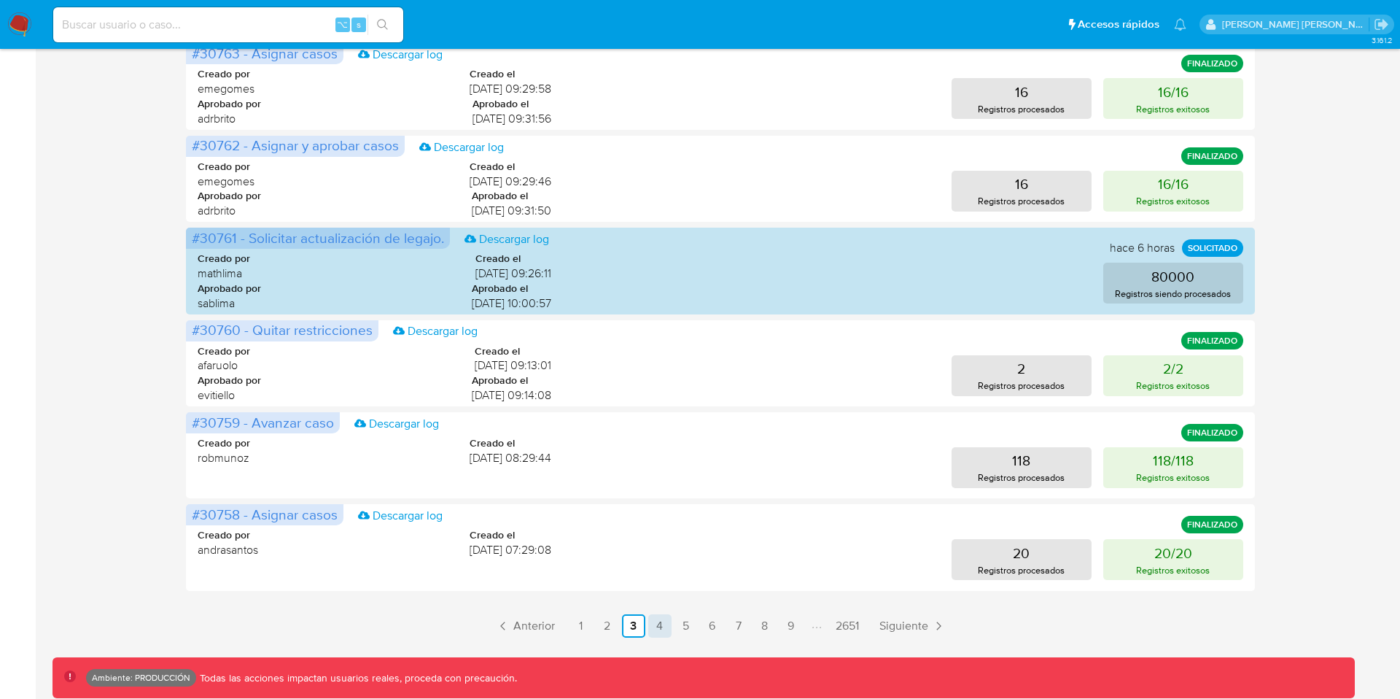
click at [660, 627] on link "4" at bounding box center [659, 625] width 23 height 23
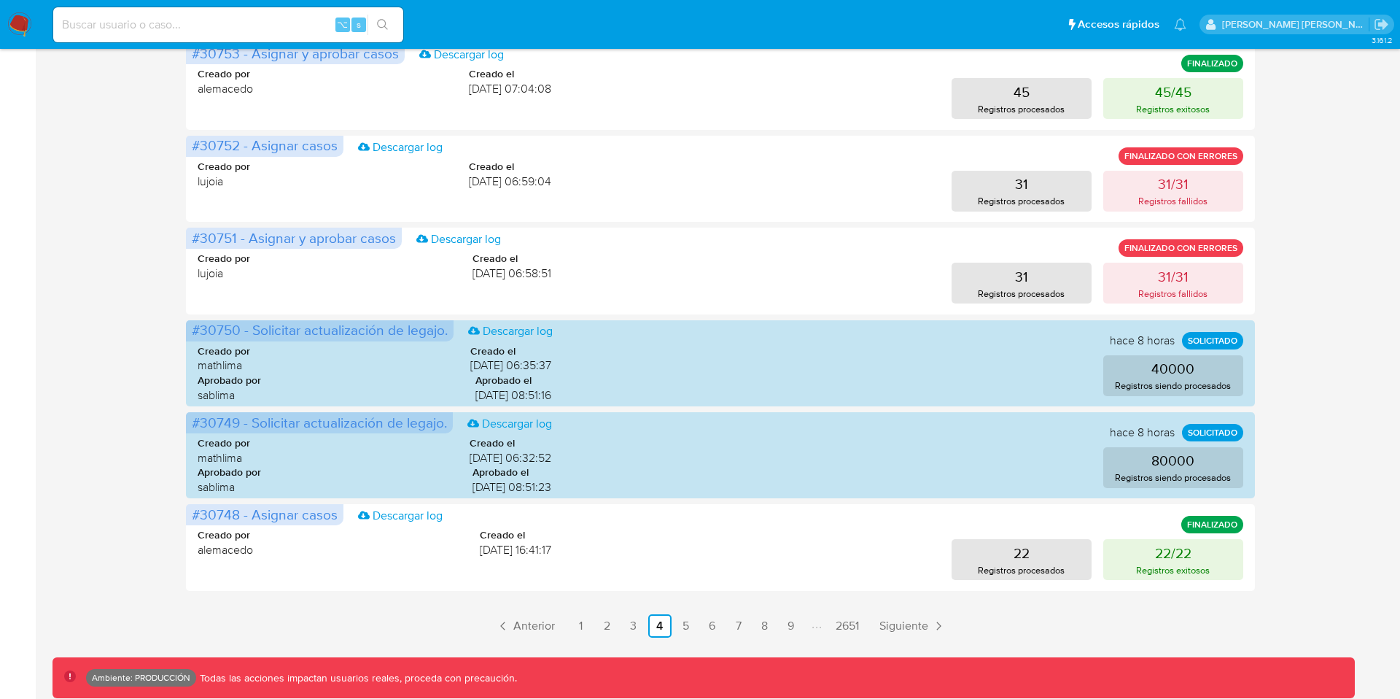
click at [458, 617] on ul "Anterior 1 2 3 4 5 6 7 8 9 2651 Siguiente" at bounding box center [720, 625] width 1069 height 23
click at [686, 618] on link "5" at bounding box center [686, 625] width 23 height 23
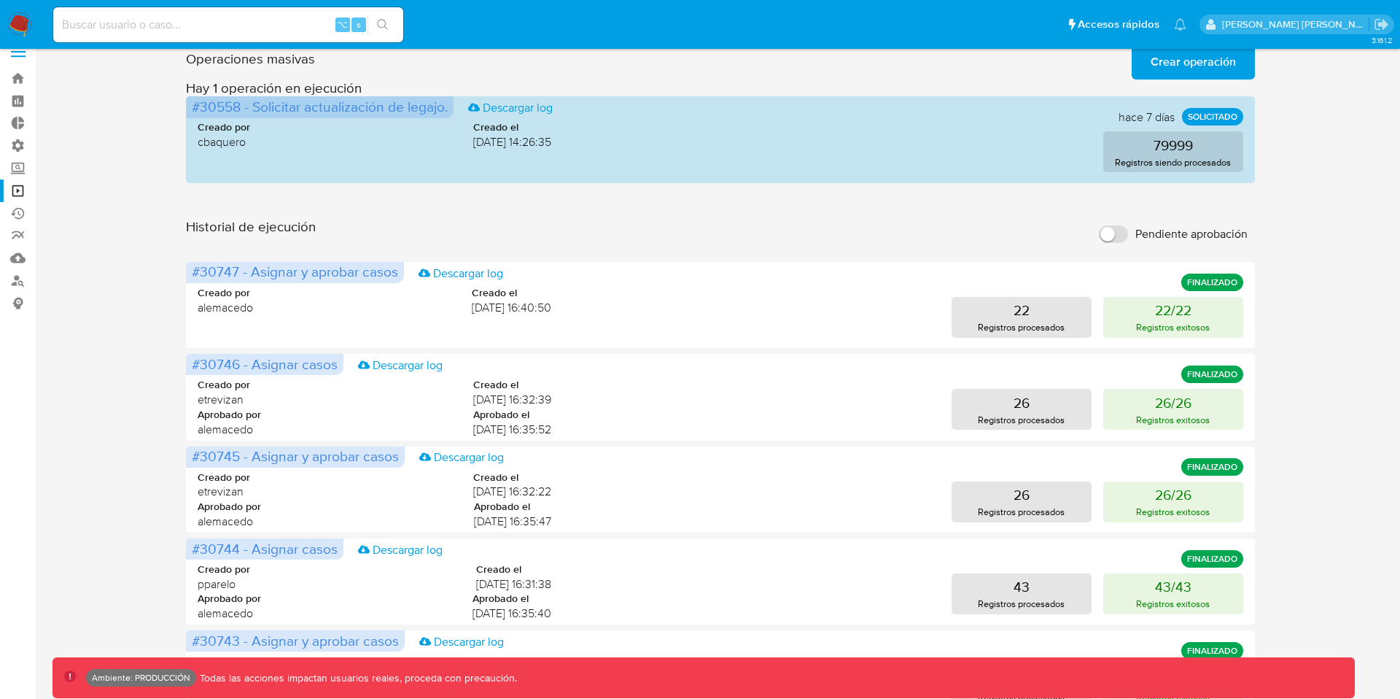
scroll to position [0, 0]
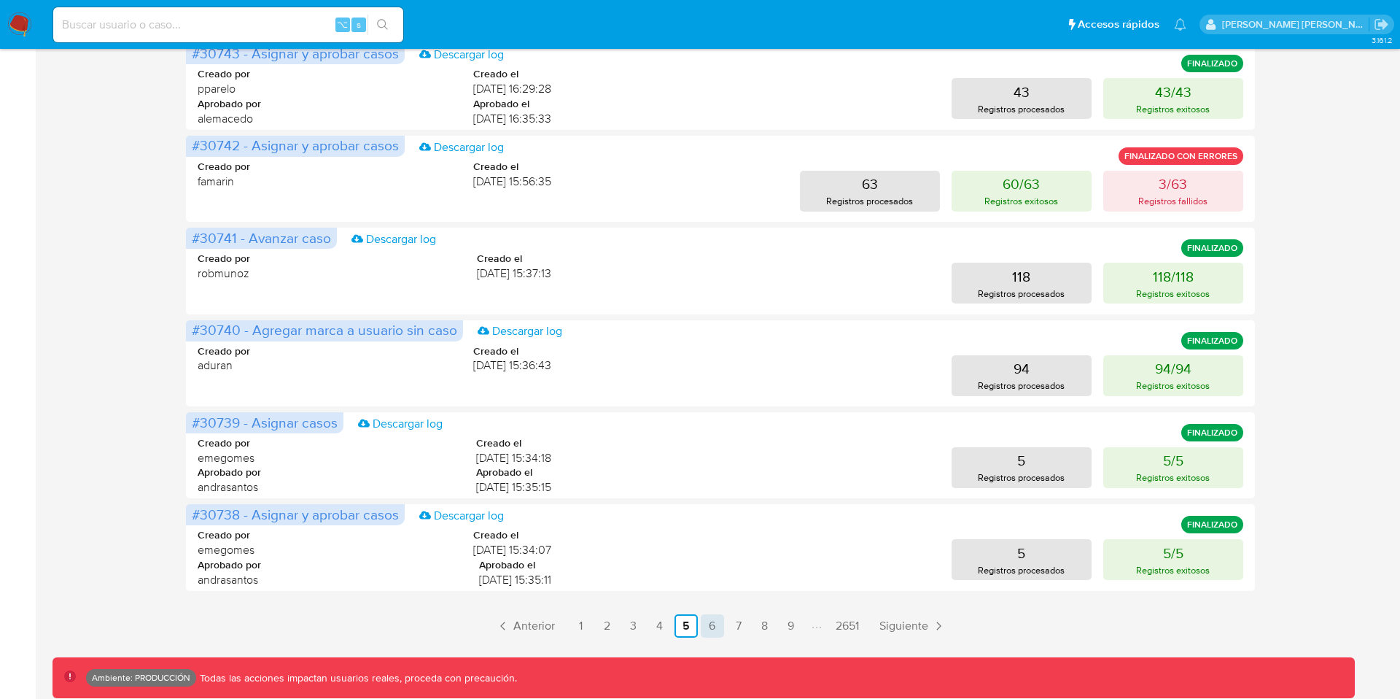
click at [710, 632] on link "6" at bounding box center [712, 625] width 23 height 23
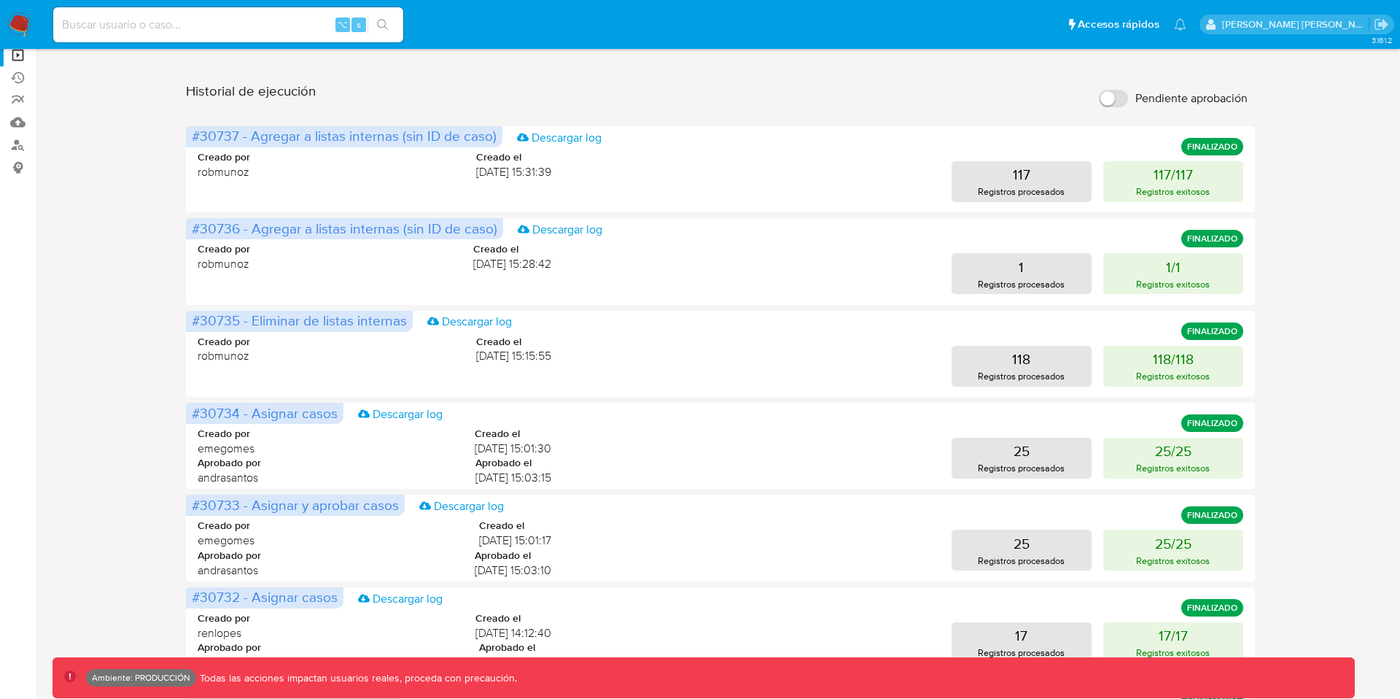
scroll to position [607, 0]
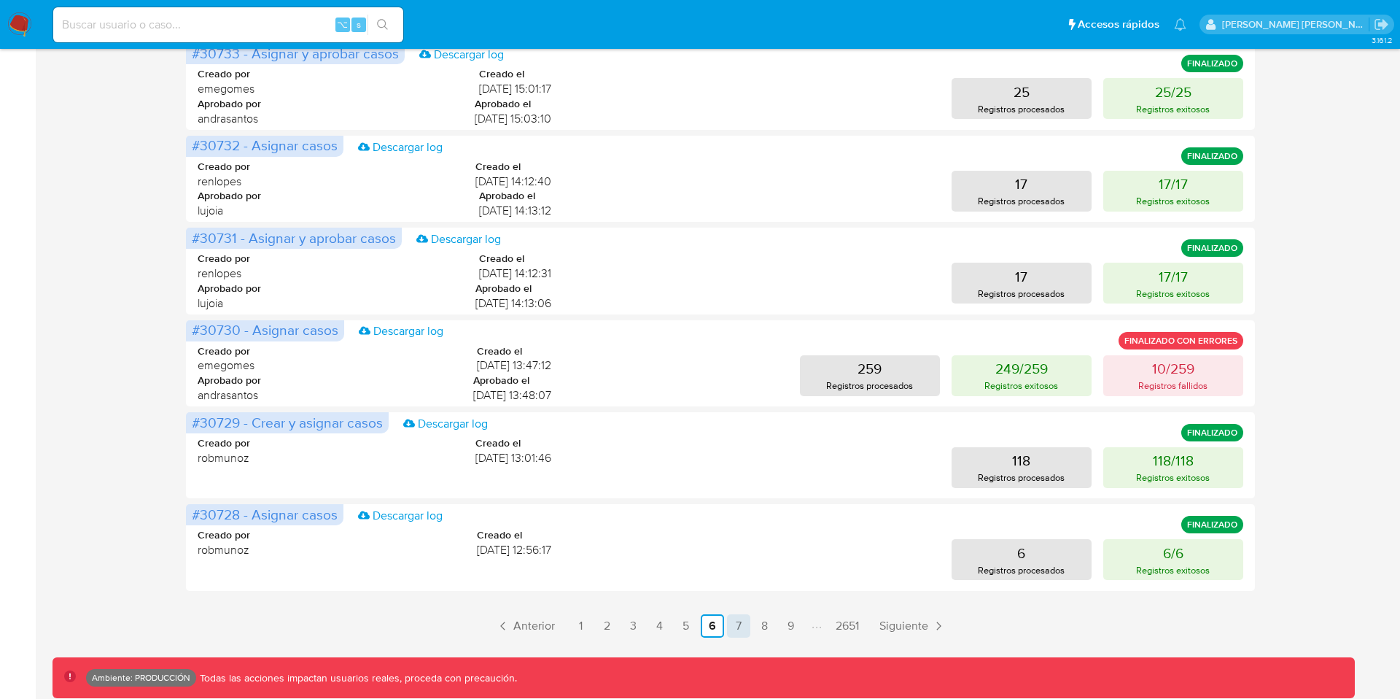
click at [740, 619] on link "7" at bounding box center [738, 625] width 23 height 23
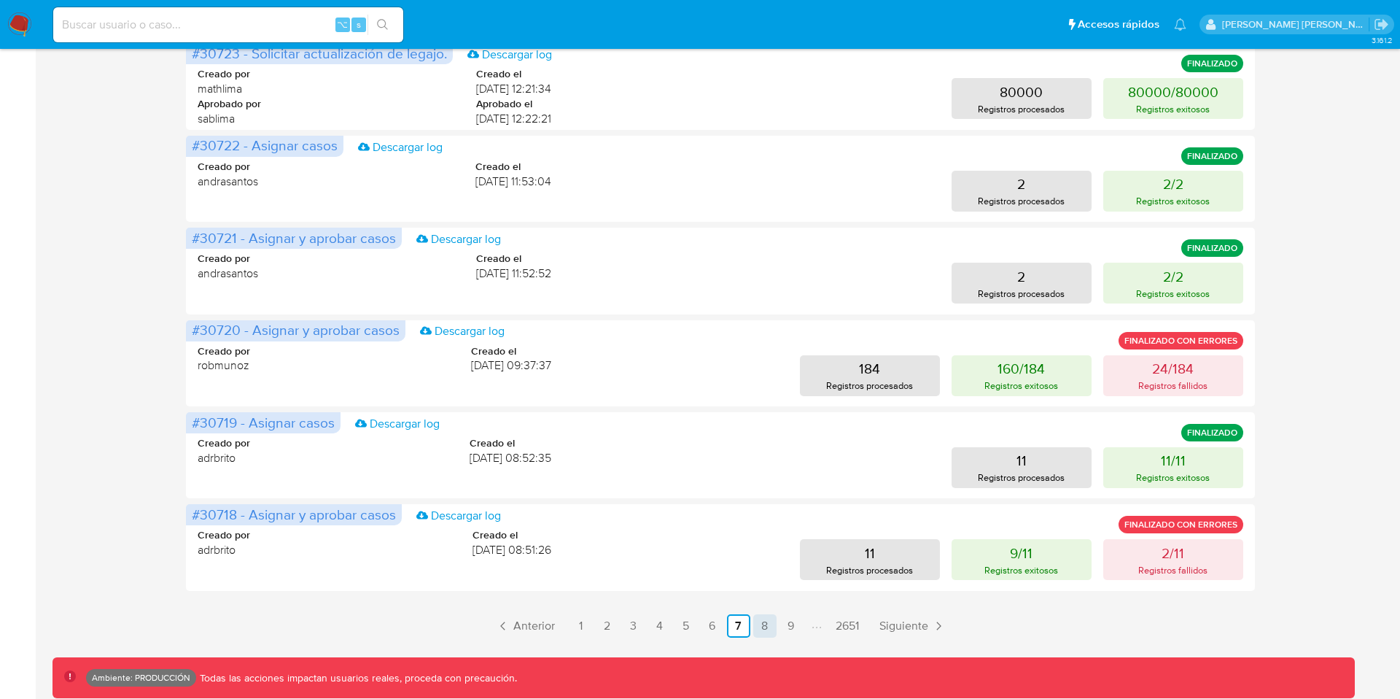
click at [767, 627] on link "8" at bounding box center [764, 625] width 23 height 23
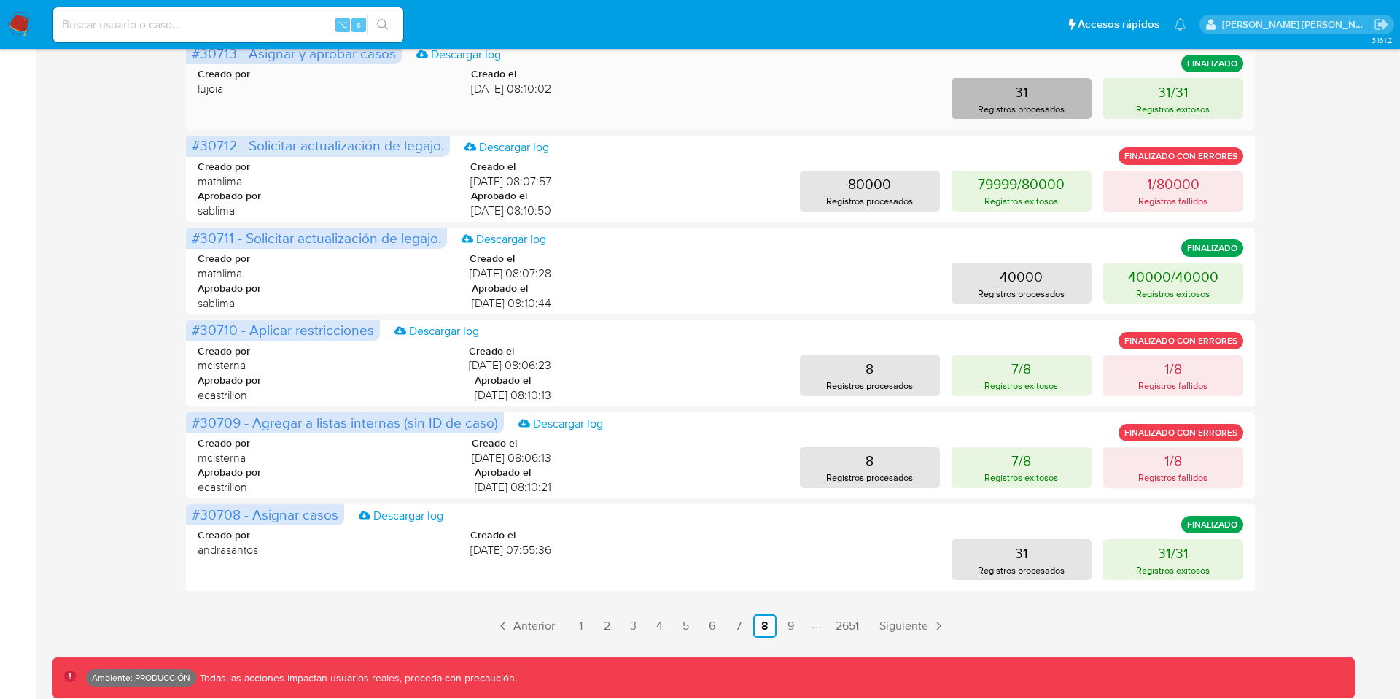
click at [1023, 102] on p "Registros procesados" at bounding box center [1021, 109] width 87 height 14
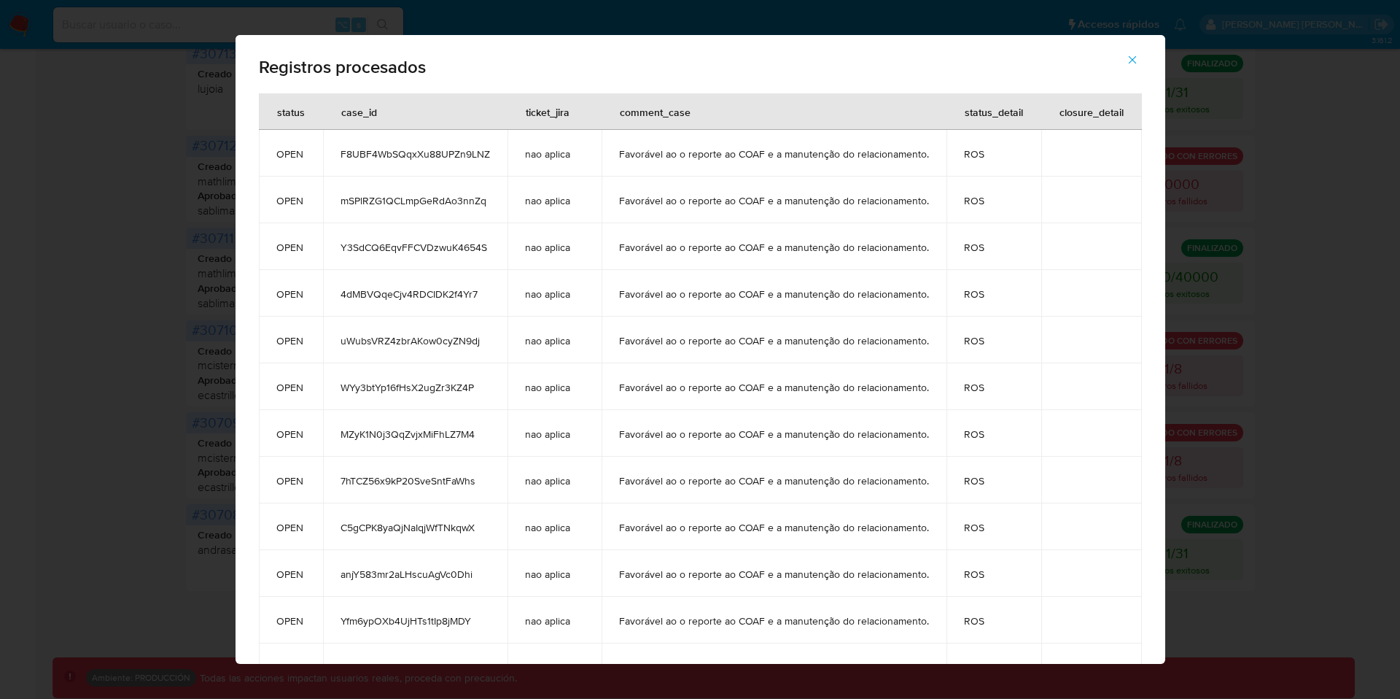
click at [1131, 58] on icon "button" at bounding box center [1132, 59] width 13 height 13
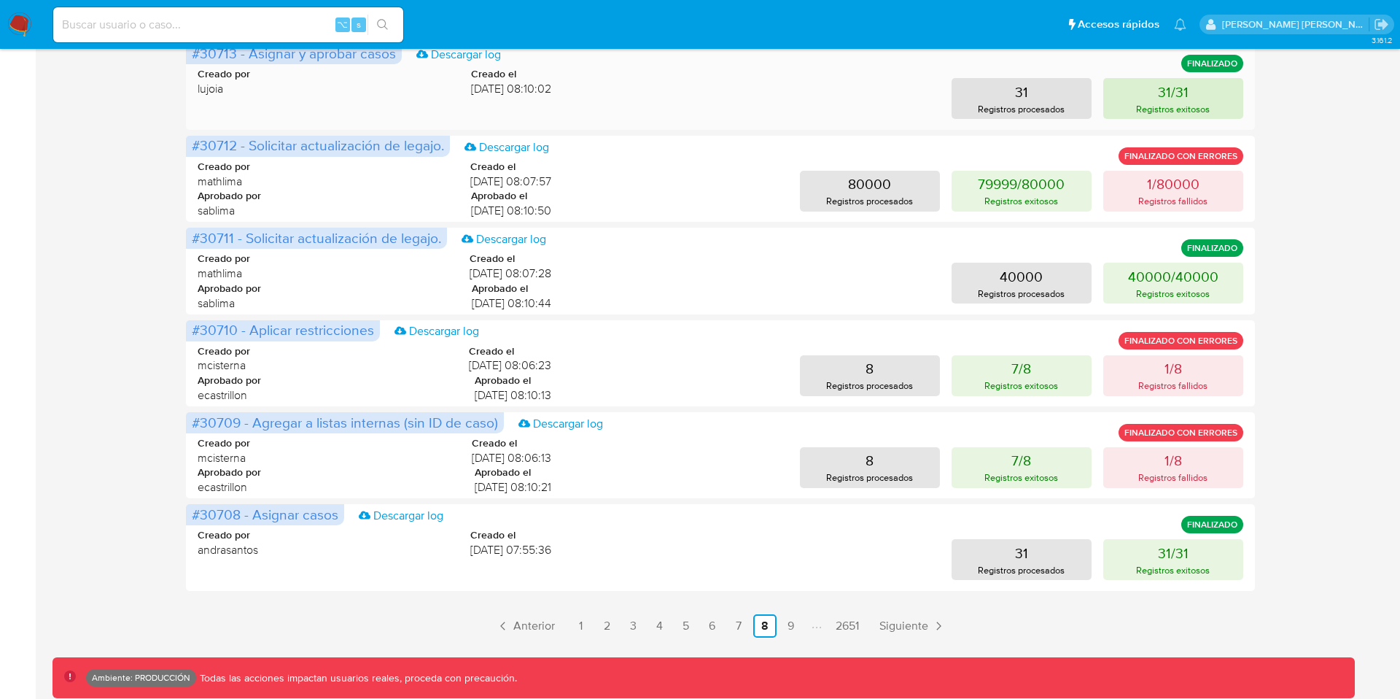
click at [1161, 97] on p "31/31" at bounding box center [1173, 92] width 31 height 20
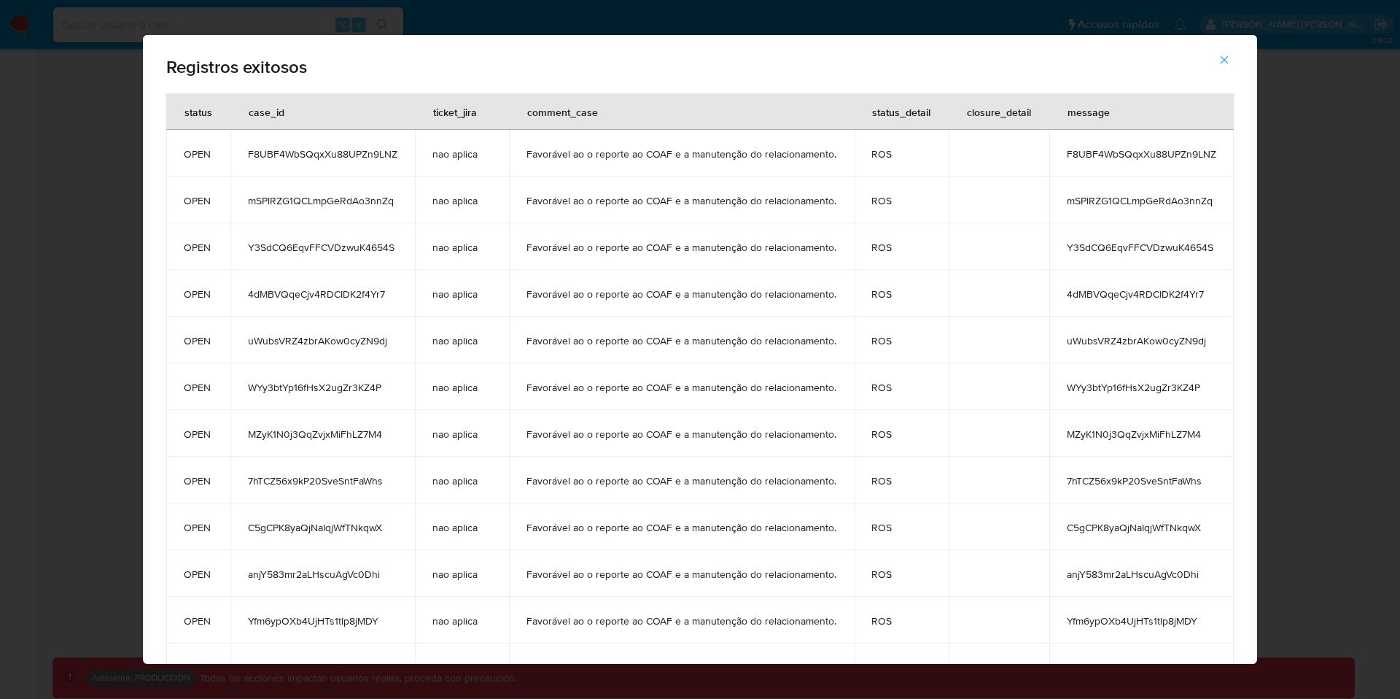
click at [1228, 60] on icon "button" at bounding box center [1224, 59] width 13 height 13
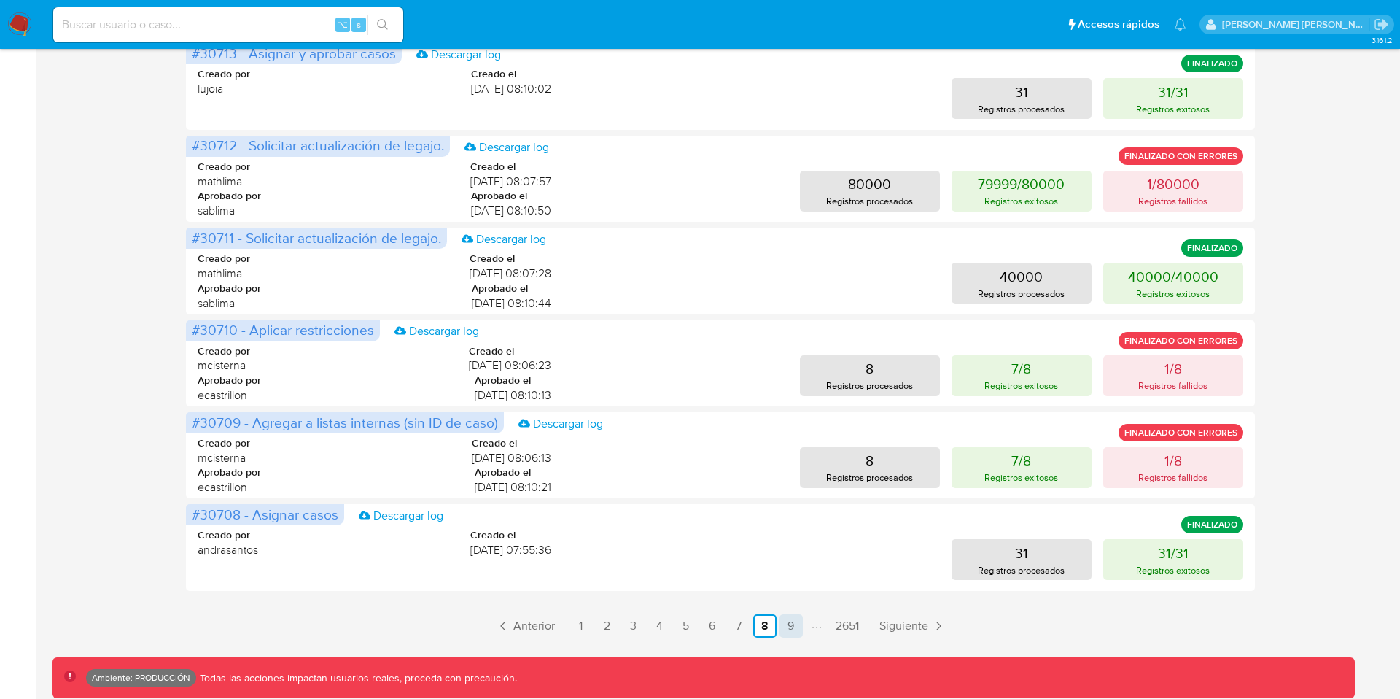
click at [788, 621] on link "9" at bounding box center [791, 625] width 23 height 23
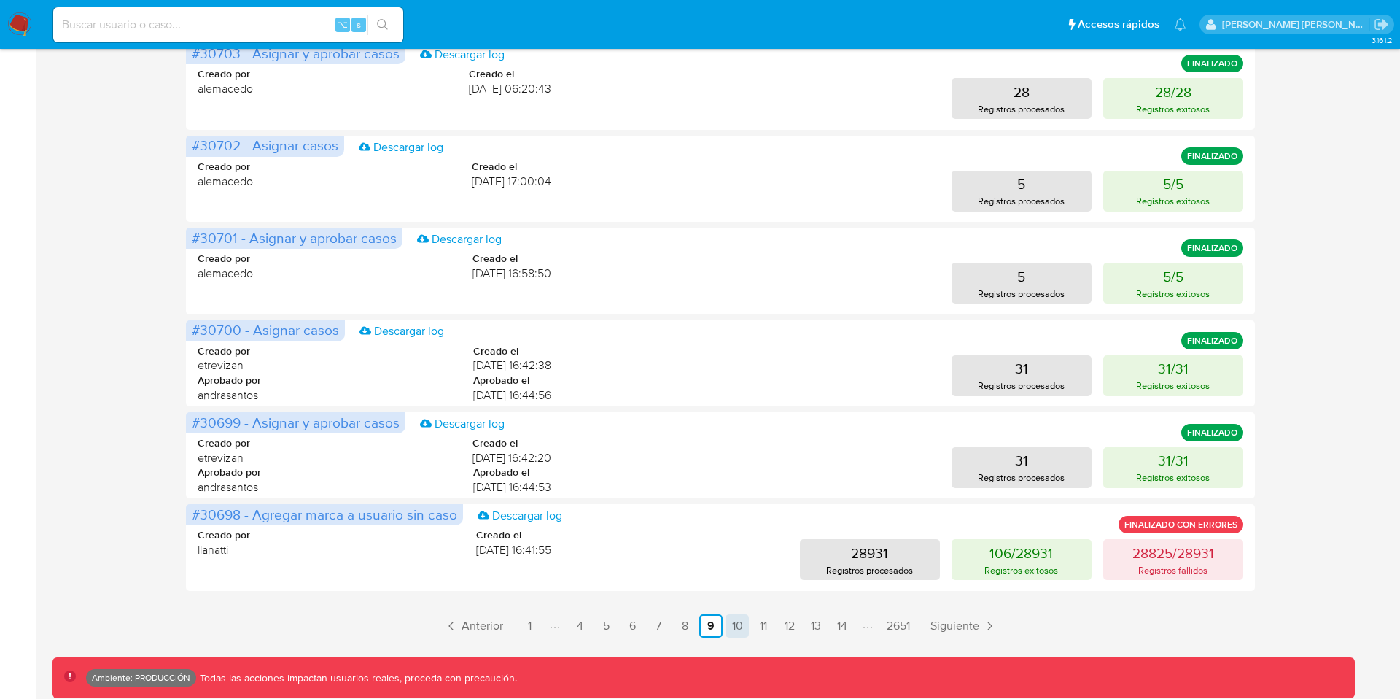
click at [732, 627] on link "10" at bounding box center [737, 625] width 23 height 23
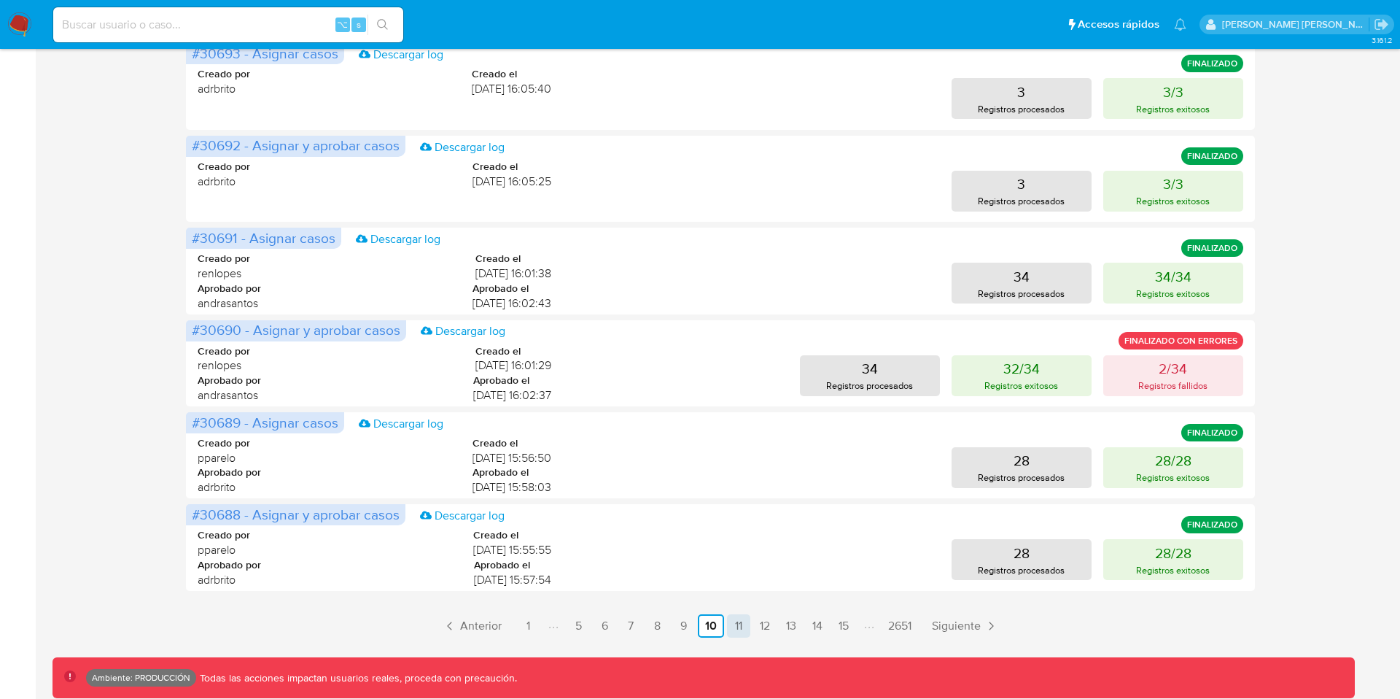
click at [742, 630] on link "11" at bounding box center [738, 625] width 23 height 23
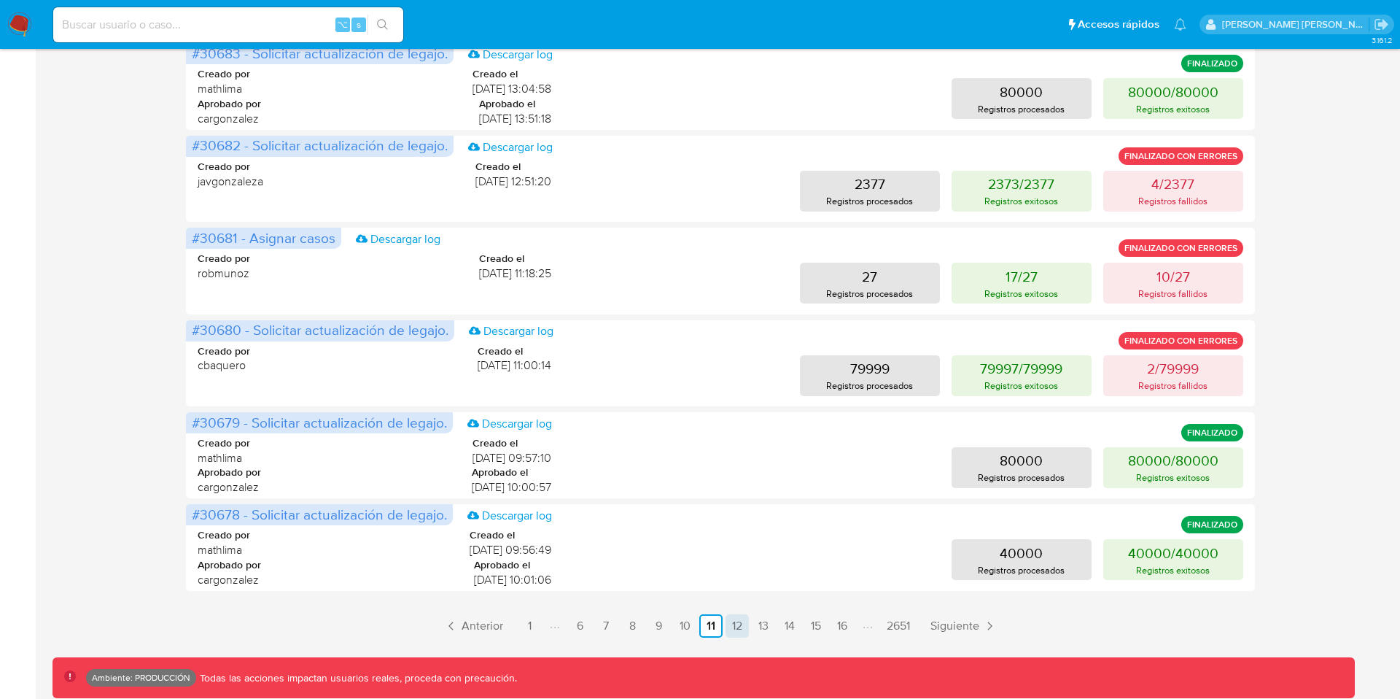
click at [736, 621] on link "12" at bounding box center [737, 625] width 23 height 23
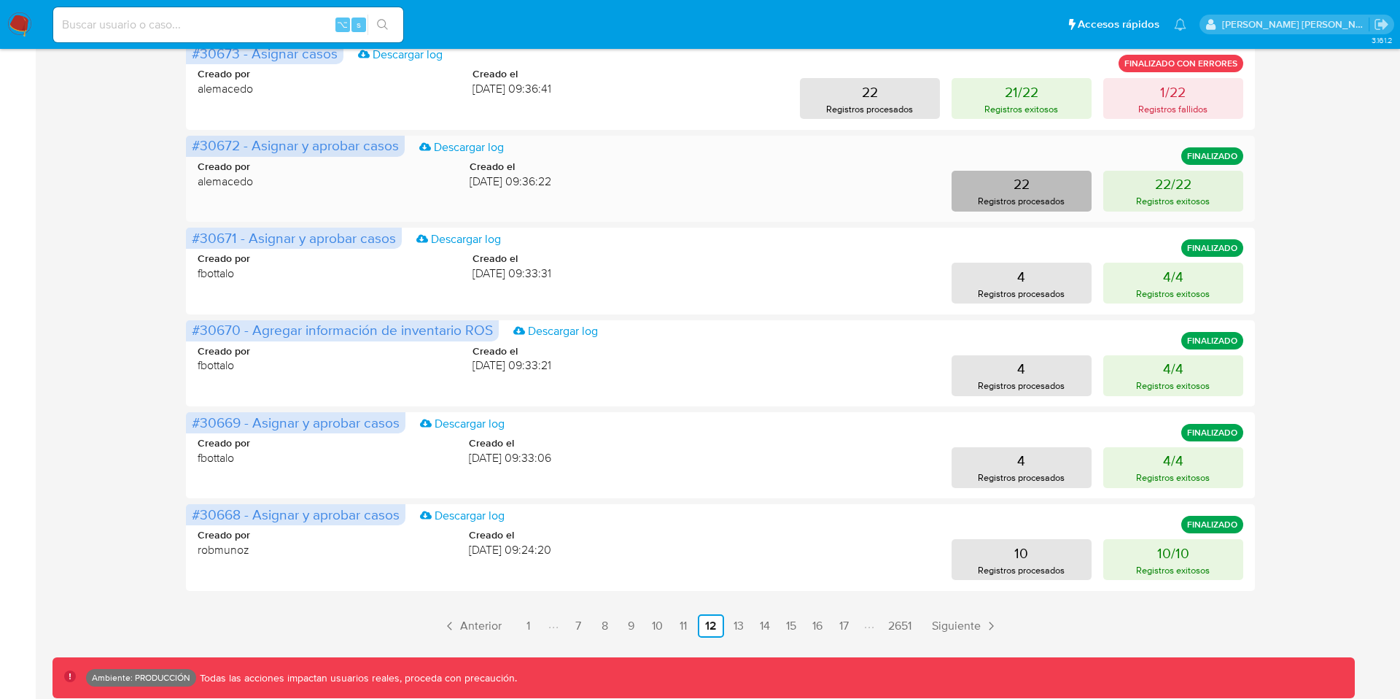
click at [1038, 185] on button "22 Registros procesados" at bounding box center [1022, 191] width 140 height 41
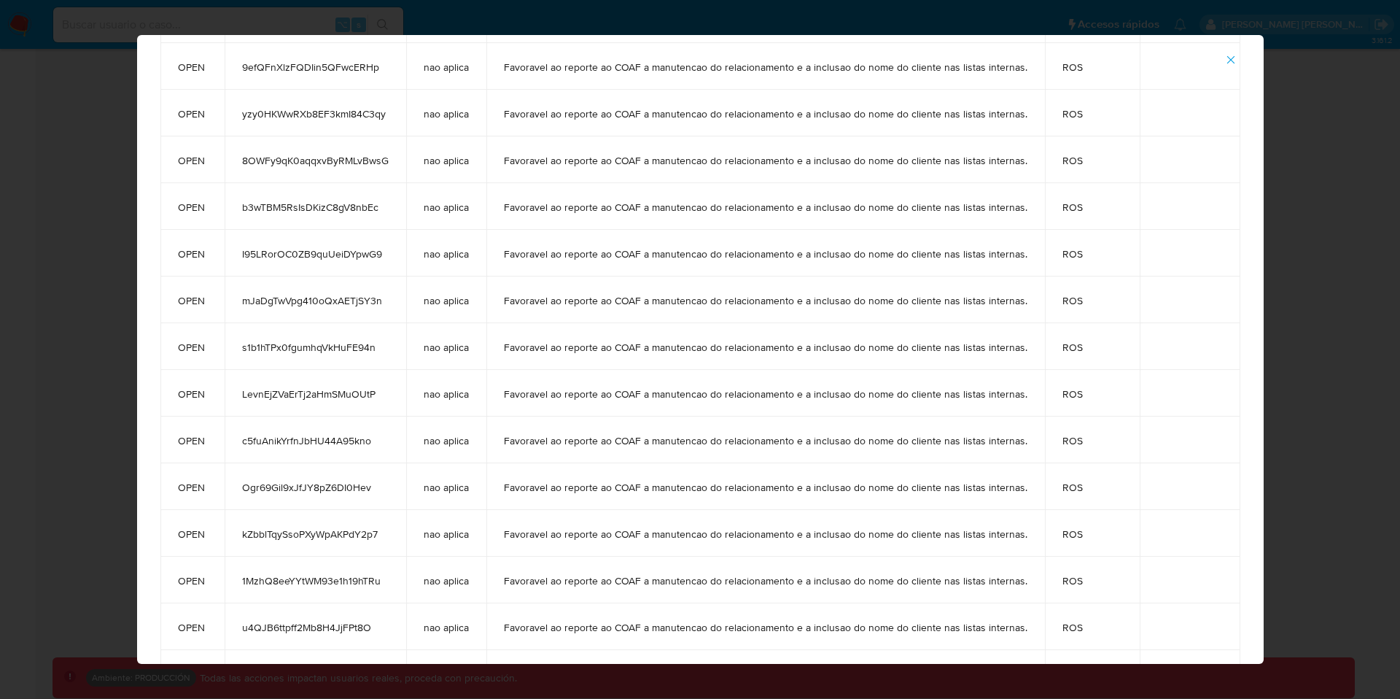
scroll to position [0, 0]
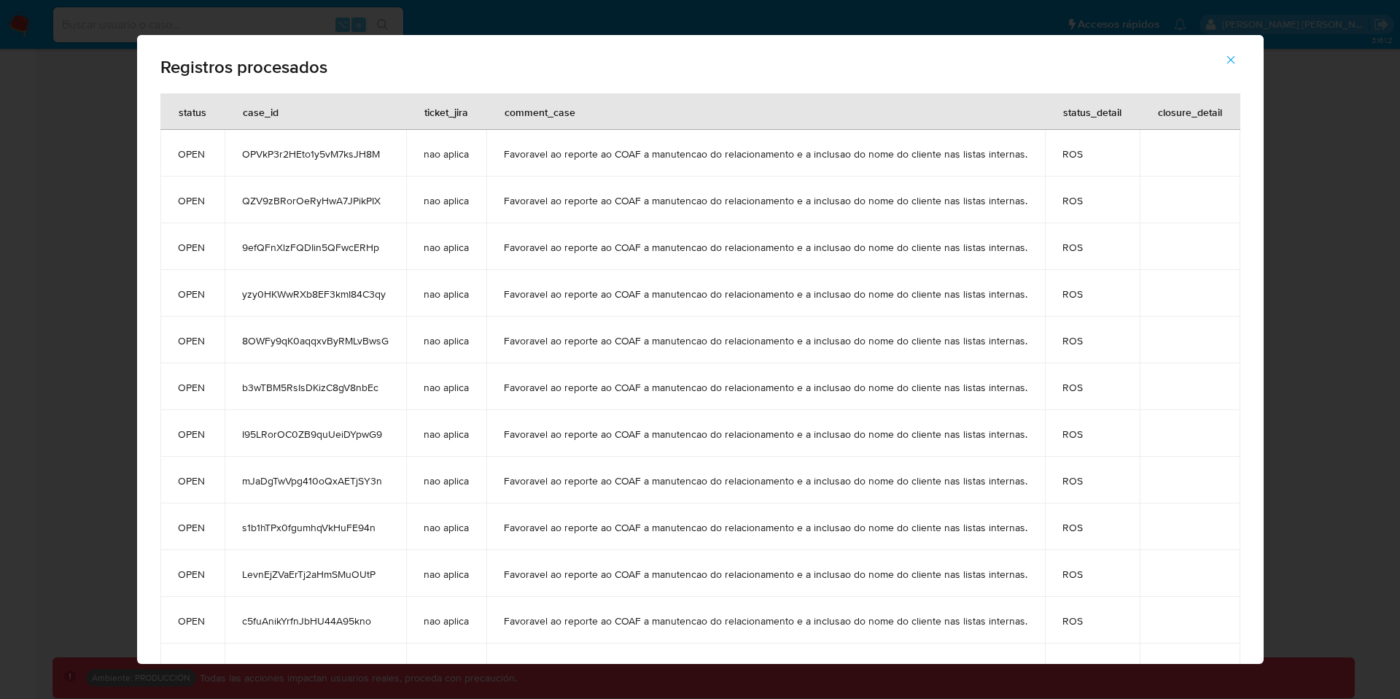
click at [1225, 56] on icon "button" at bounding box center [1231, 59] width 13 height 13
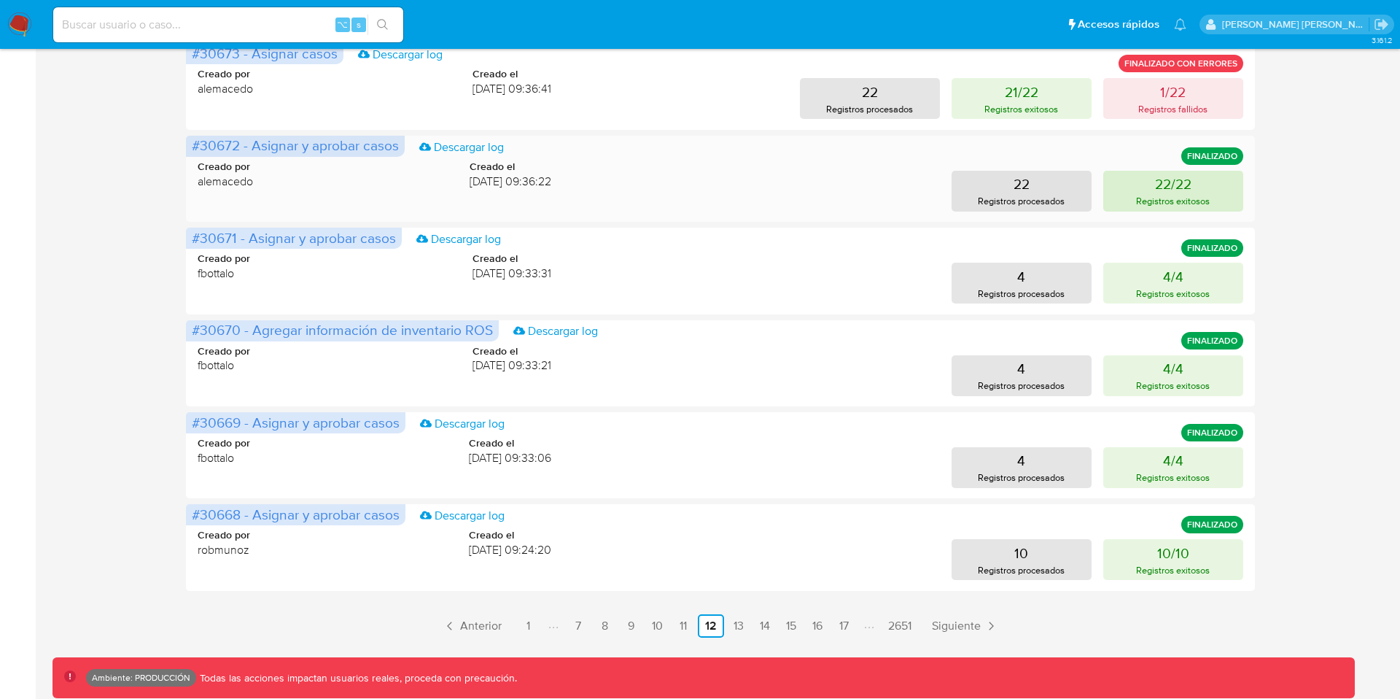
click at [1169, 190] on p "22/22" at bounding box center [1173, 184] width 36 height 20
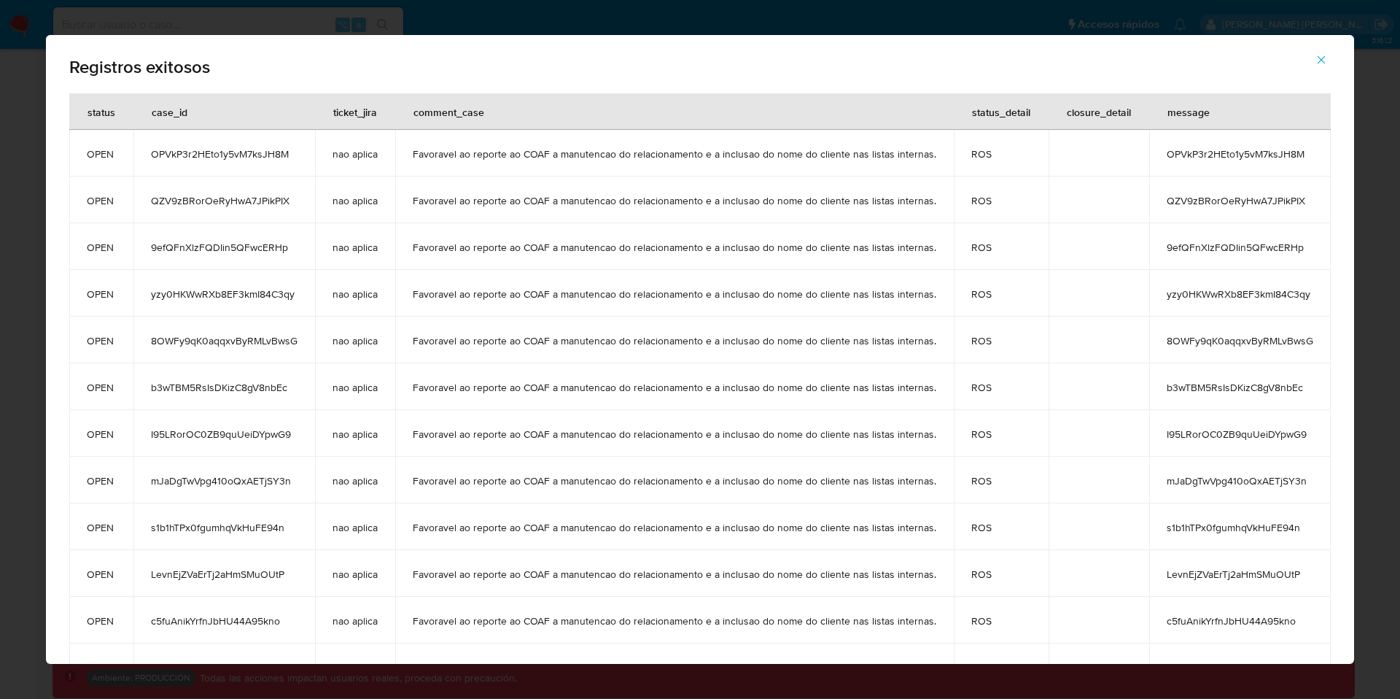
click at [1322, 55] on icon "button" at bounding box center [1321, 59] width 13 height 13
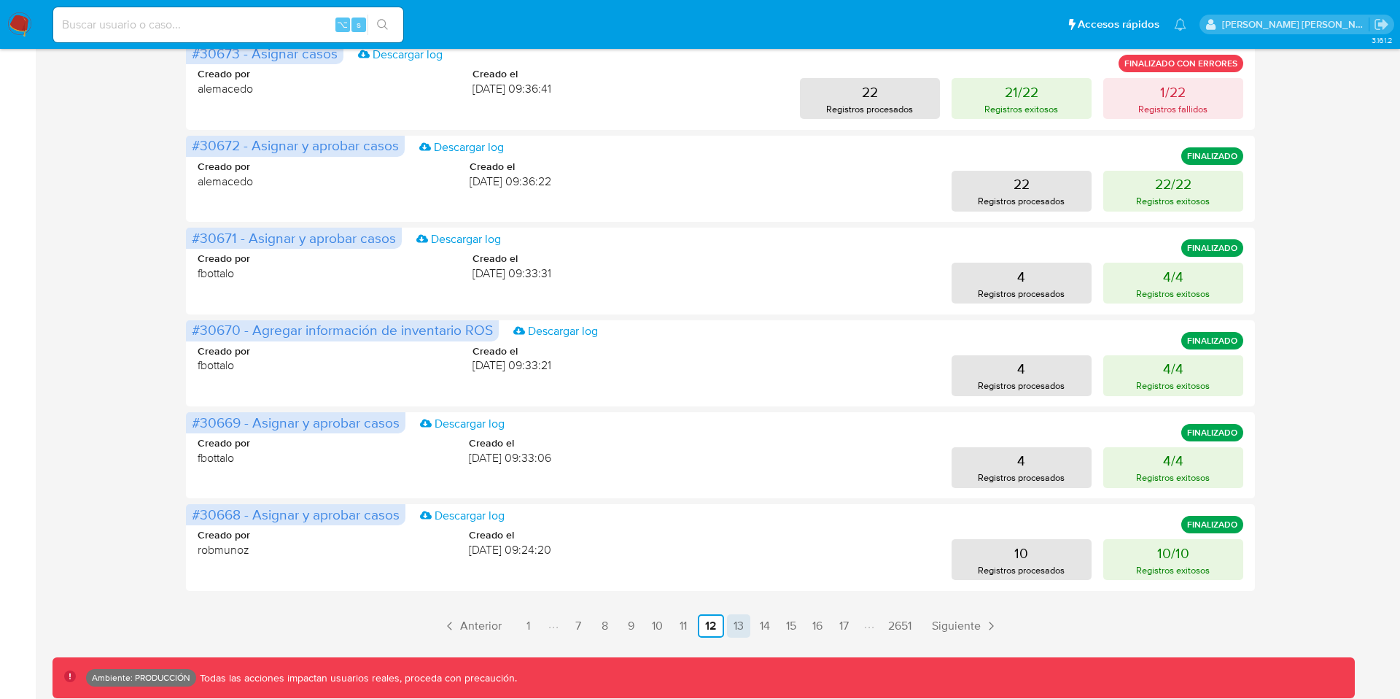
click at [730, 626] on link "13" at bounding box center [738, 625] width 23 height 23
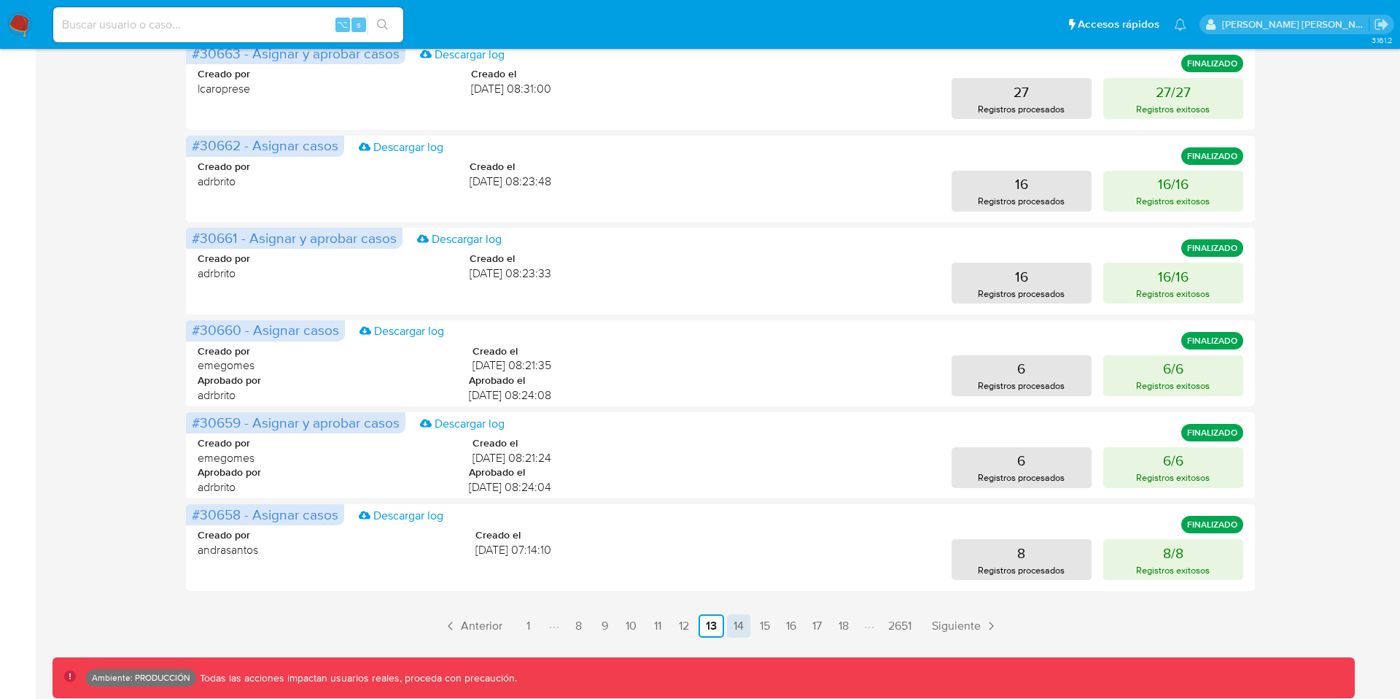
click at [737, 627] on link "14" at bounding box center [738, 625] width 23 height 23
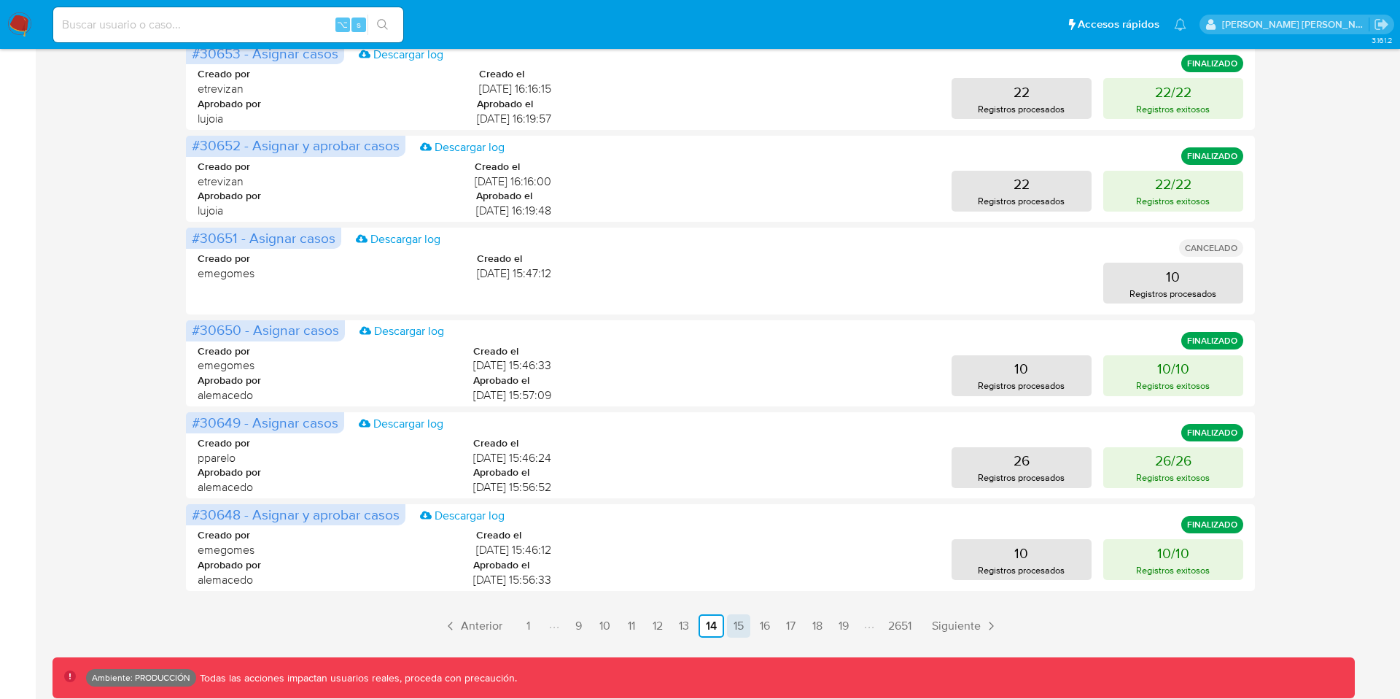
click at [740, 624] on link "15" at bounding box center [738, 625] width 23 height 23
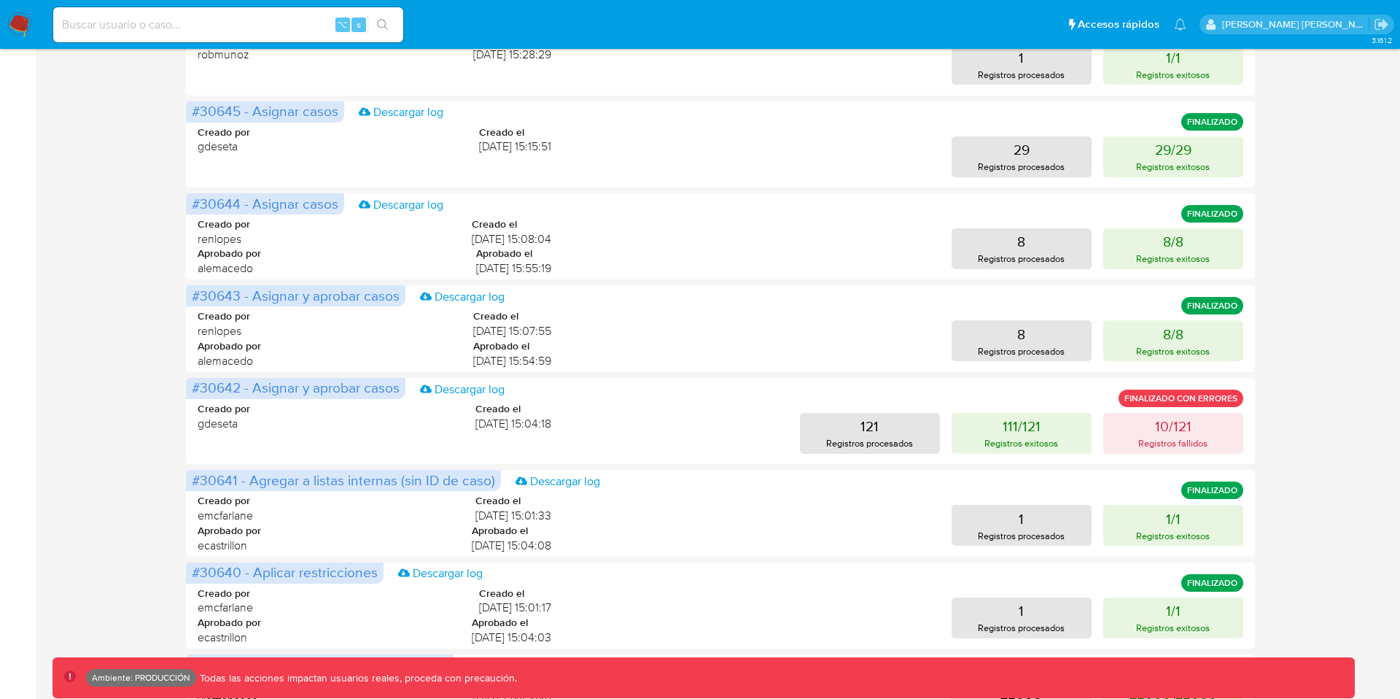
scroll to position [607, 0]
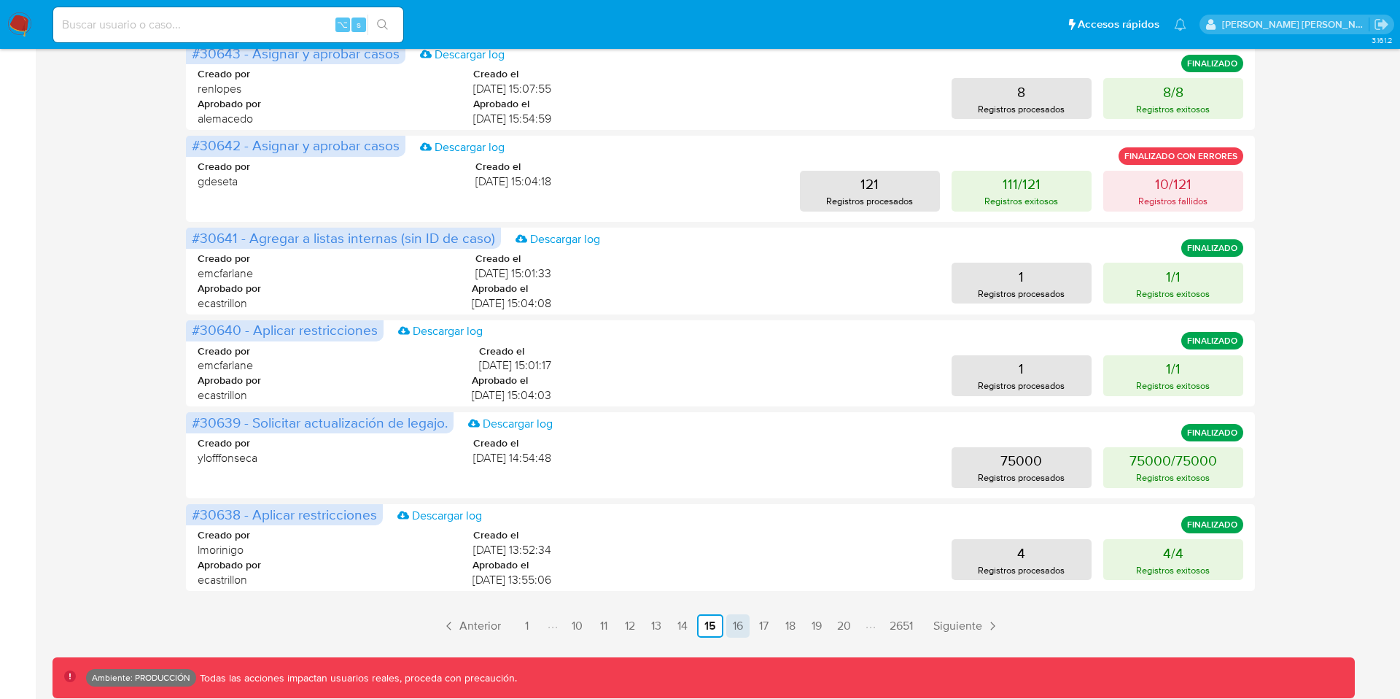
click at [728, 624] on link "16" at bounding box center [737, 625] width 23 height 23
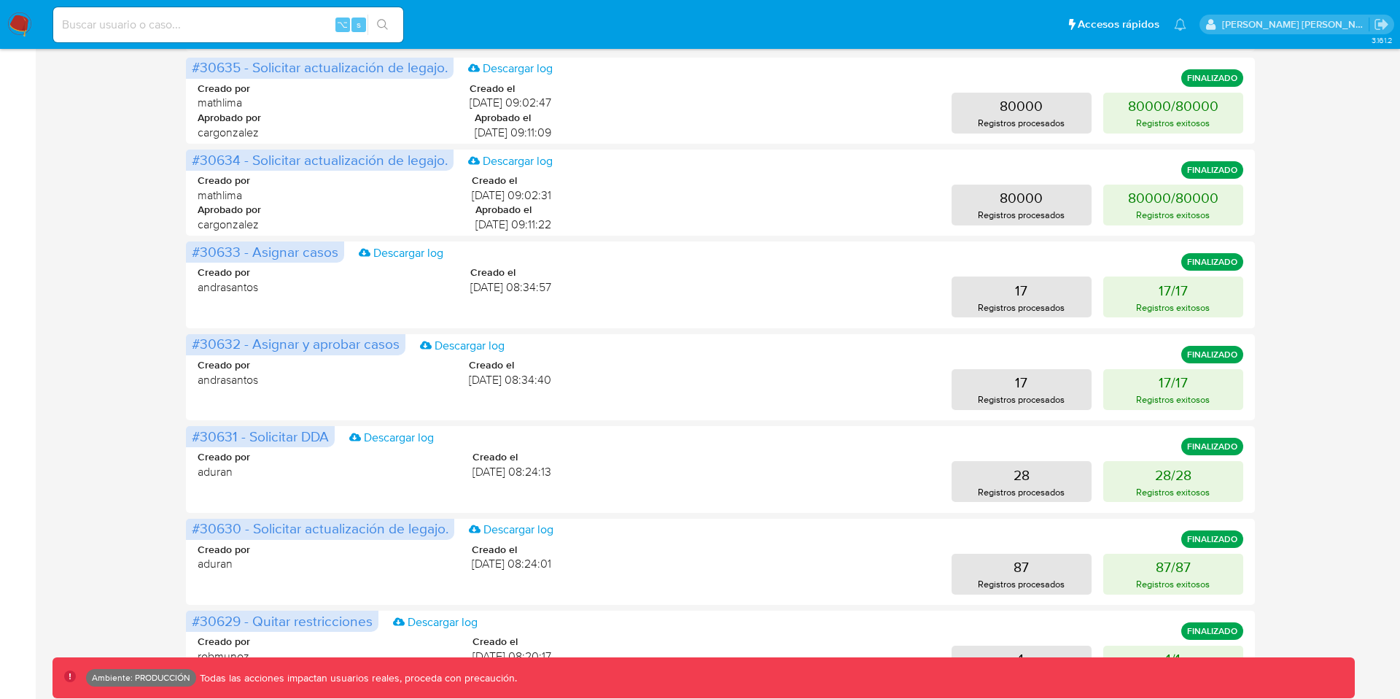
scroll to position [436, 0]
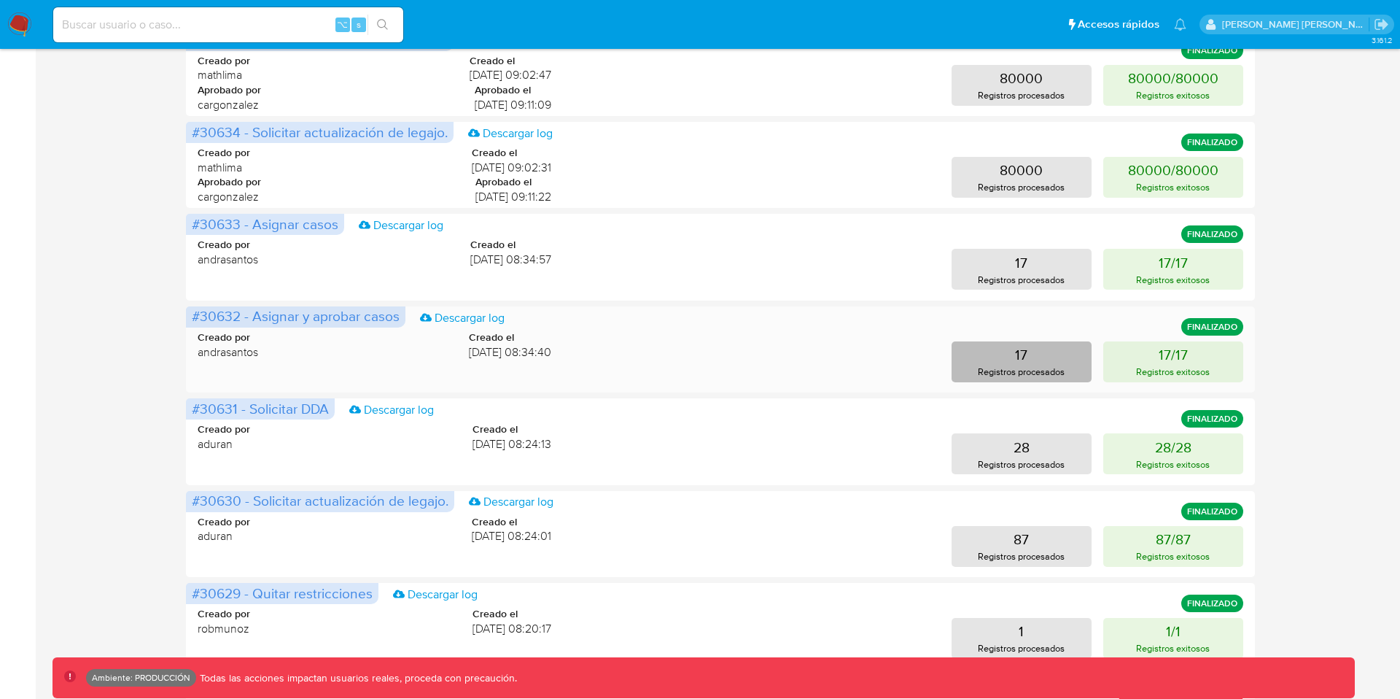
click at [1027, 373] on p "Registros procesados" at bounding box center [1021, 372] width 87 height 14
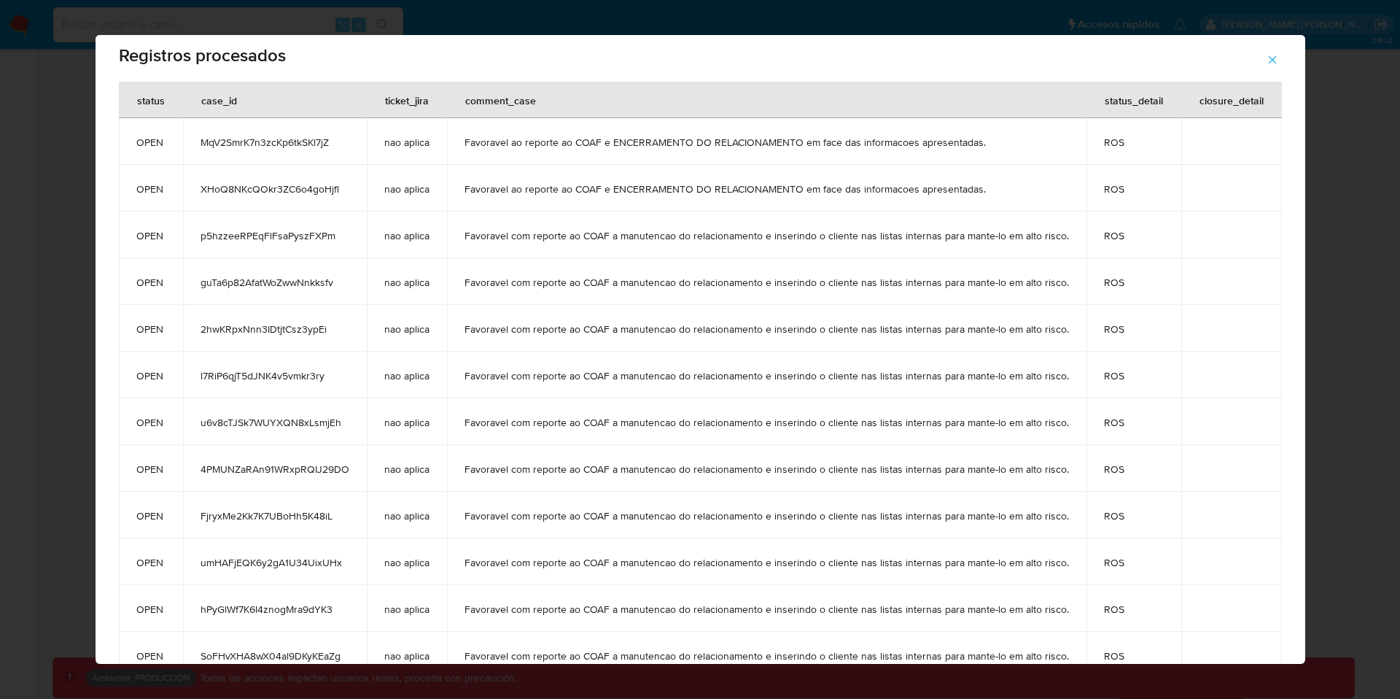
scroll to position [0, 0]
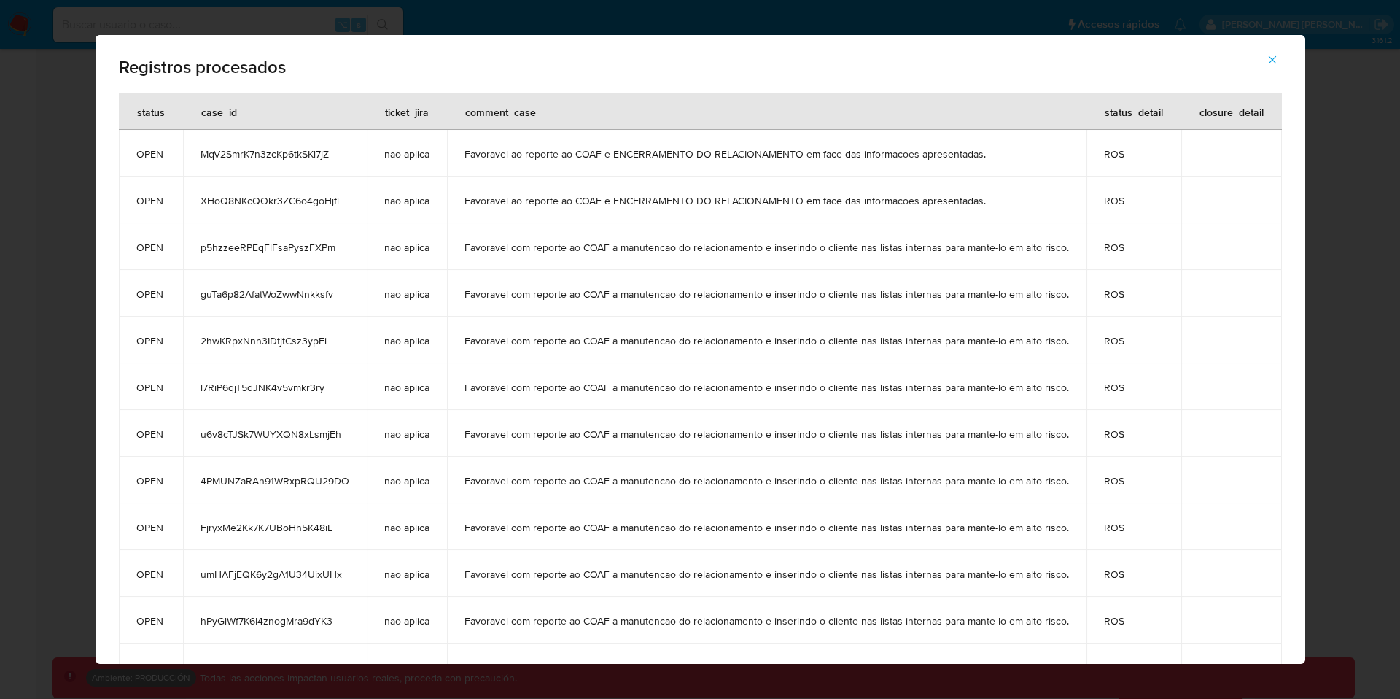
click at [1276, 63] on button "button" at bounding box center [1272, 59] width 51 height 35
